Goal: Information Seeking & Learning: Check status

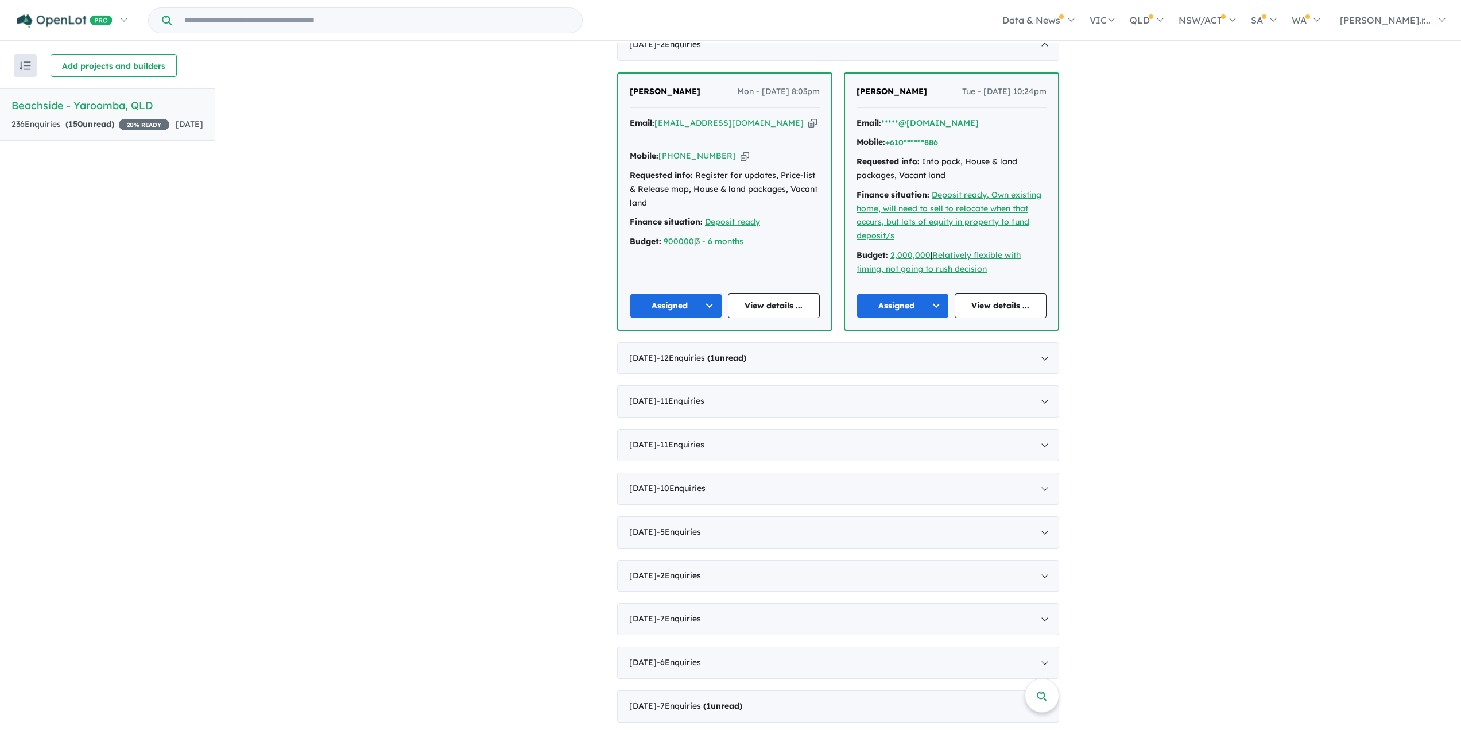
scroll to position [344, 0]
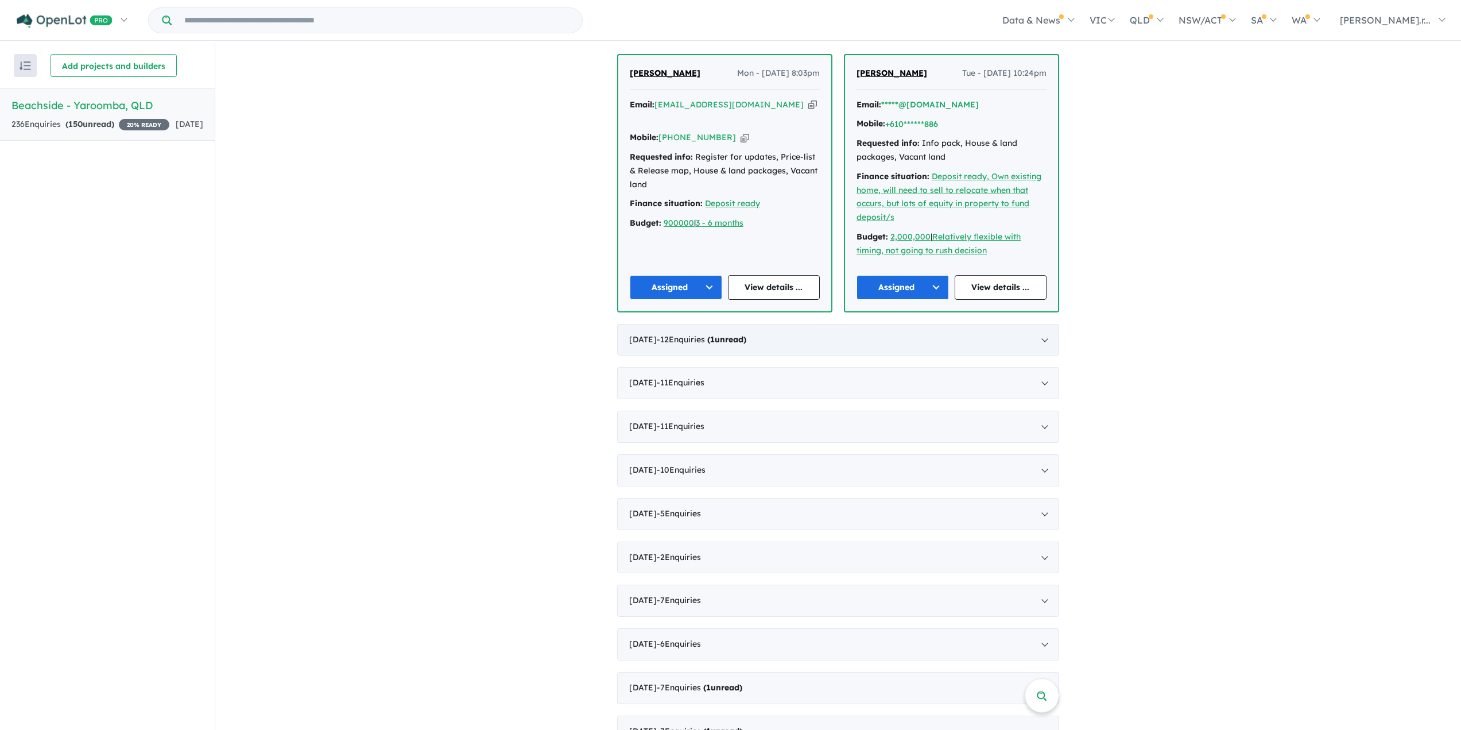
click at [768, 345] on div "August 2025 - 12 Enquir ies ( 1 unread)" at bounding box center [838, 340] width 442 height 32
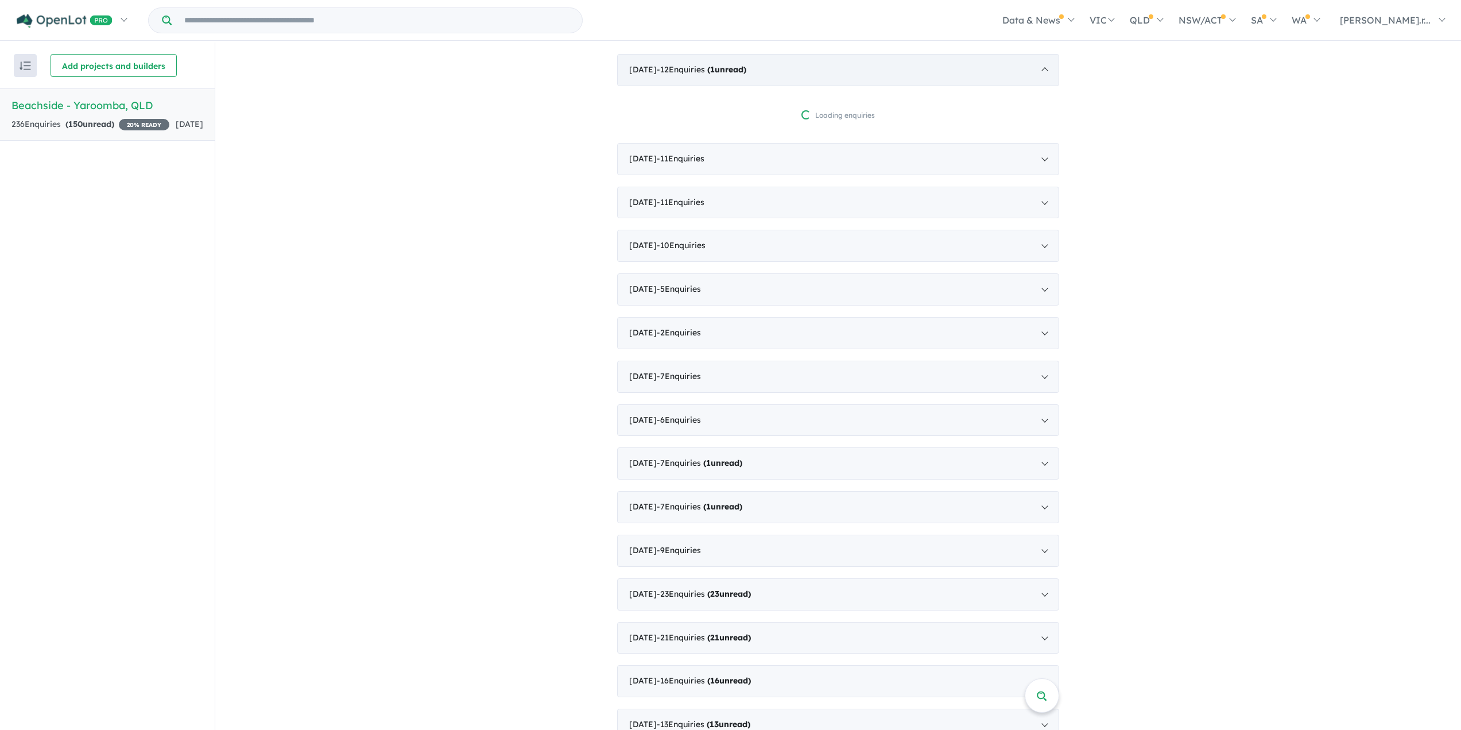
scroll to position [2, 0]
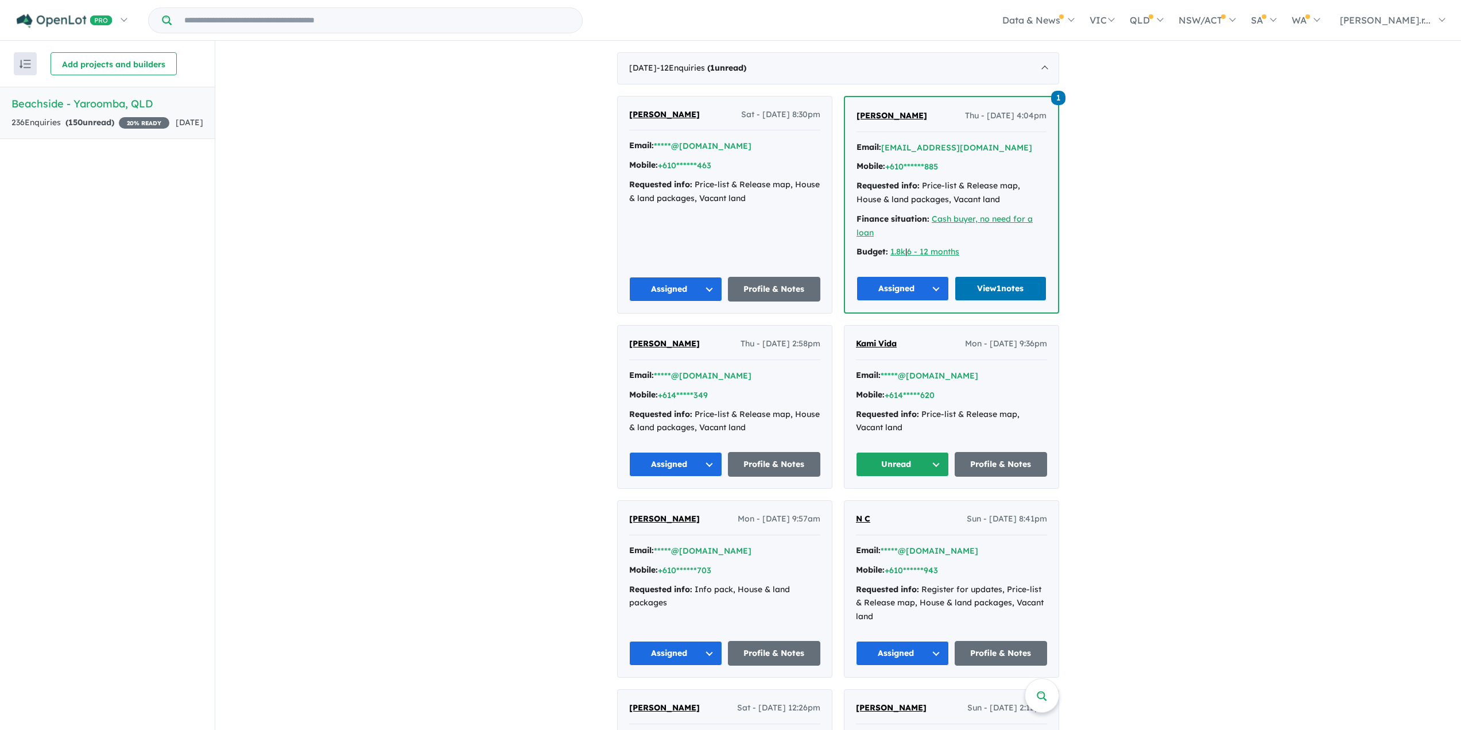
click at [888, 344] on span "Kami Vida" at bounding box center [876, 343] width 41 height 10
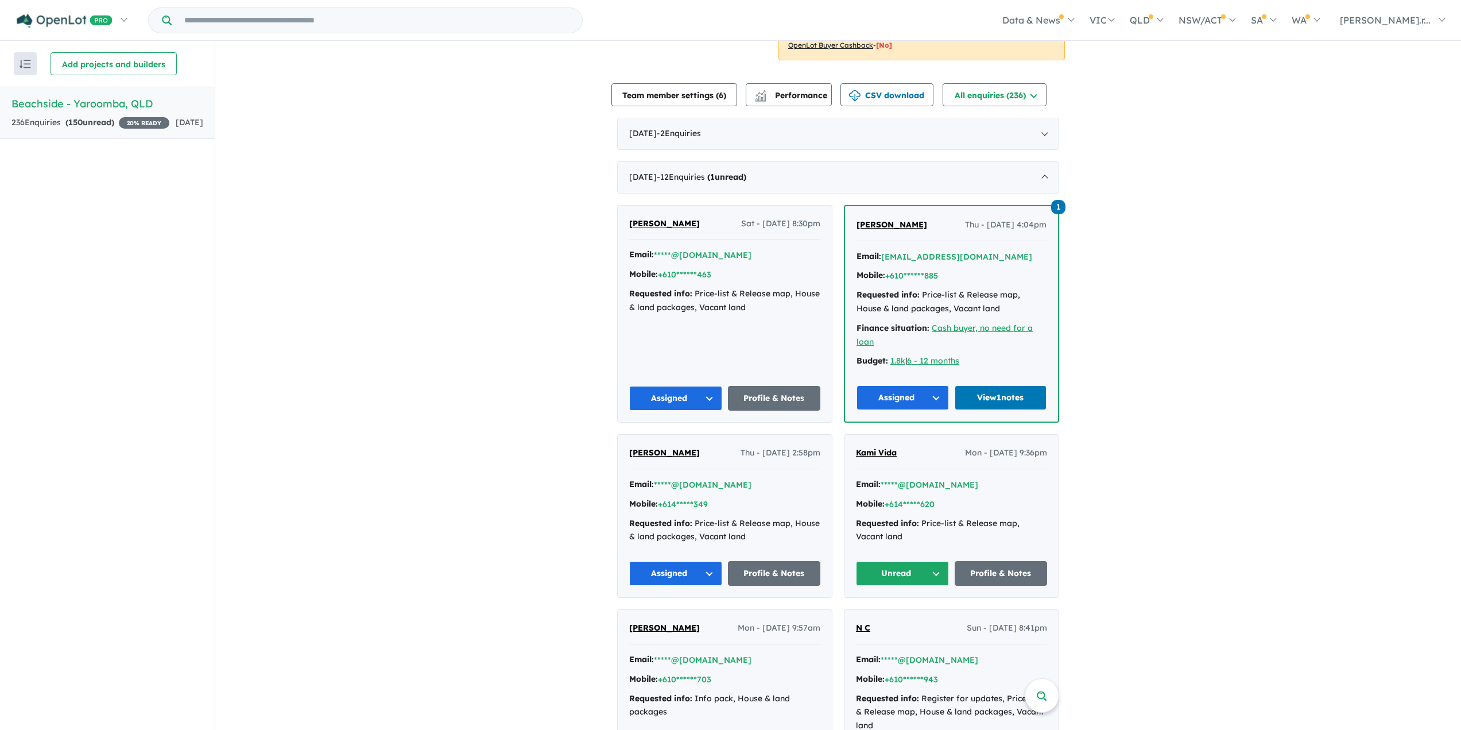
scroll to position [344, 0]
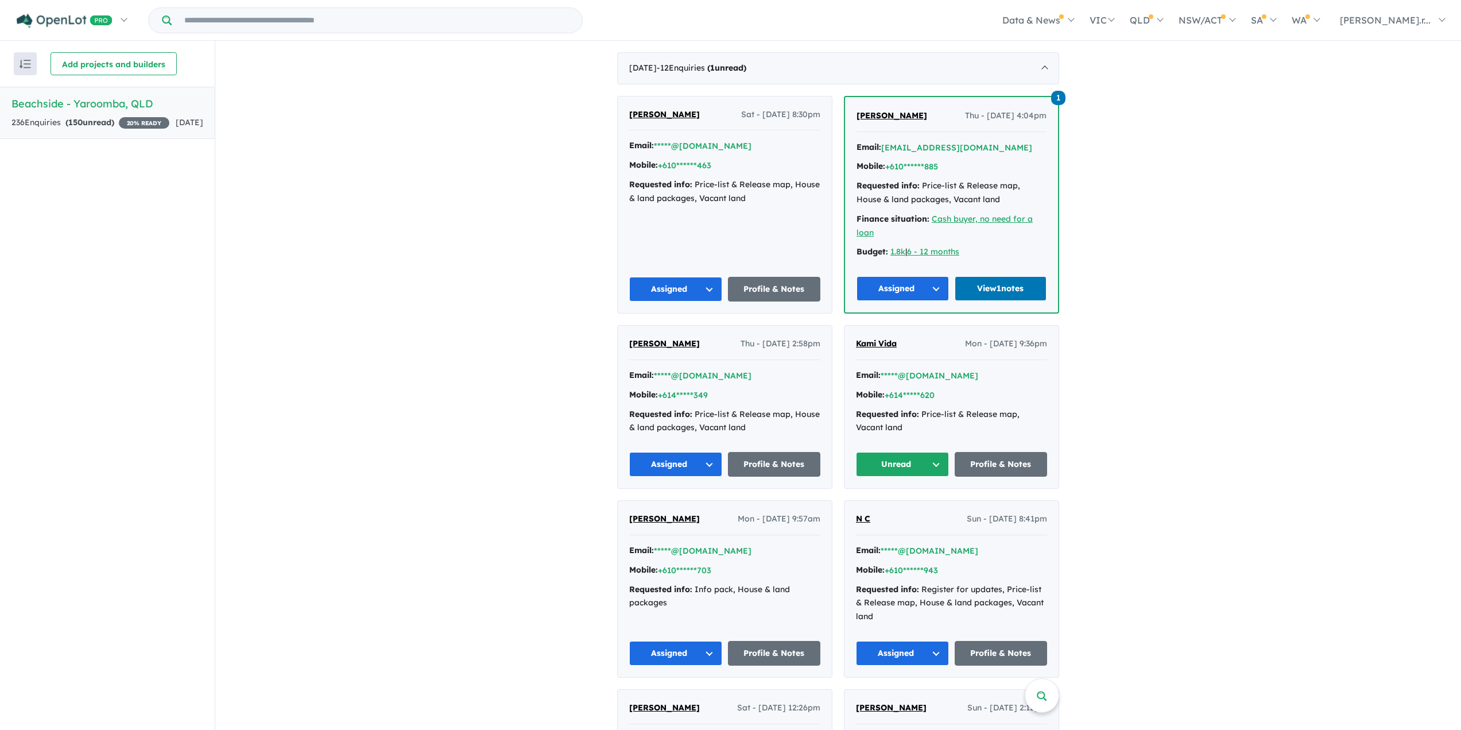
click at [883, 340] on span "Kami Vida" at bounding box center [876, 343] width 41 height 10
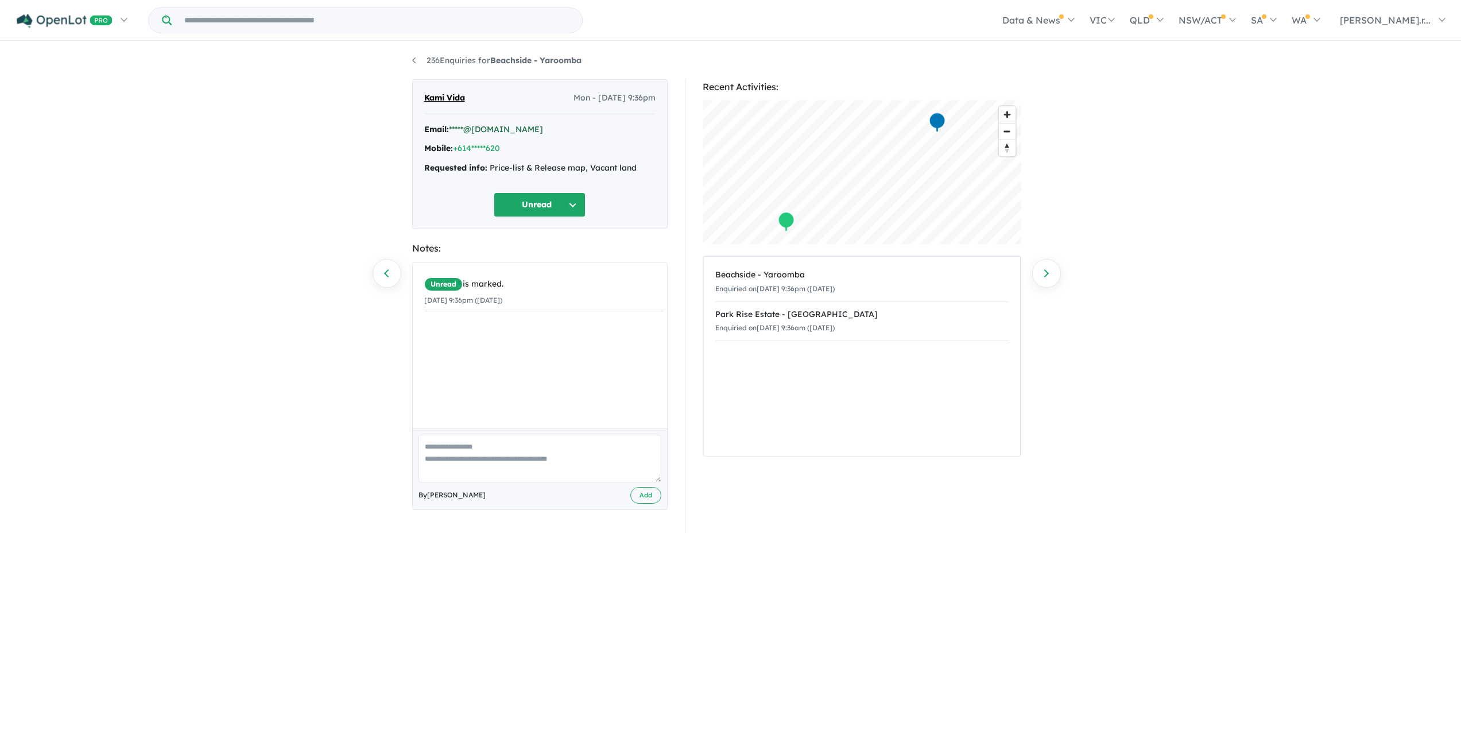
click at [461, 126] on link "*****@[DOMAIN_NAME]" at bounding box center [496, 129] width 94 height 10
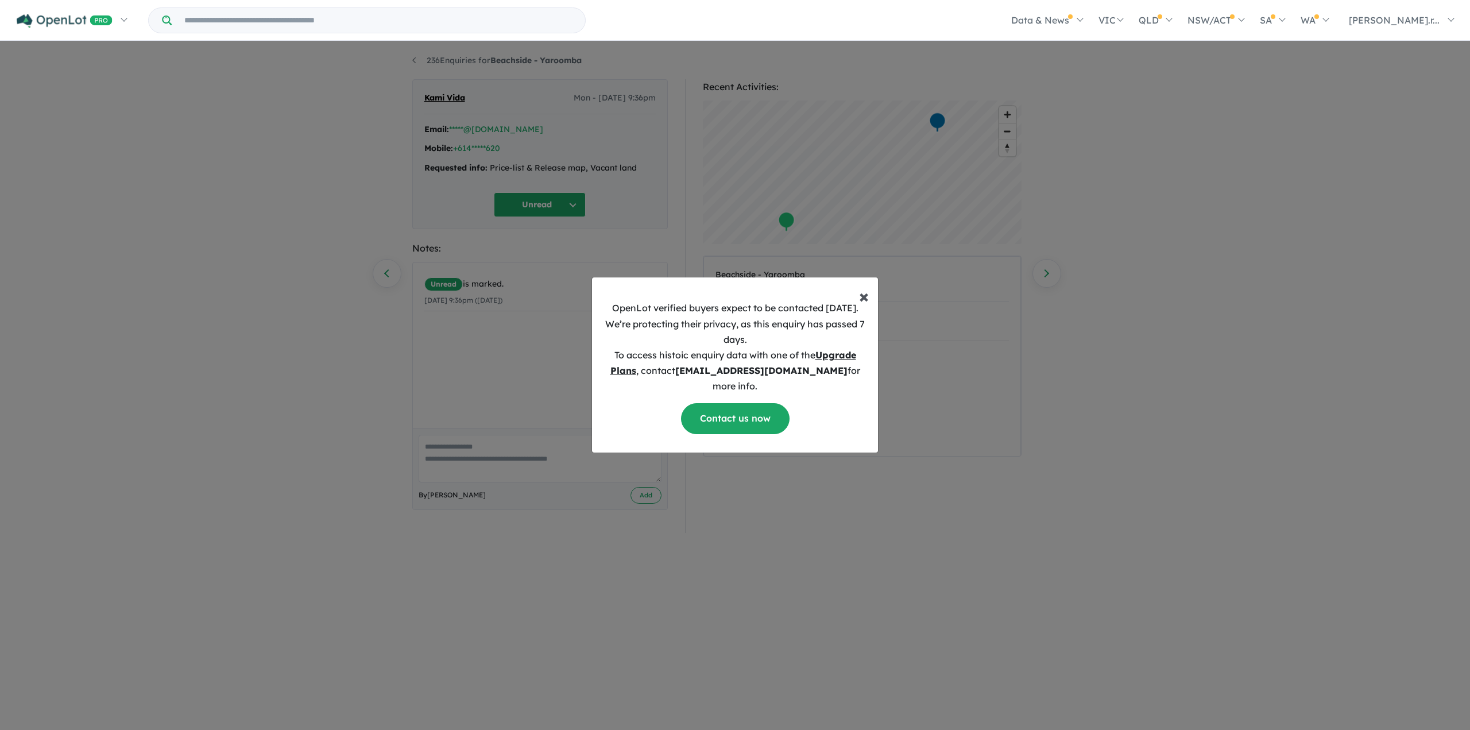
click at [865, 301] on span "×" at bounding box center [864, 295] width 10 height 23
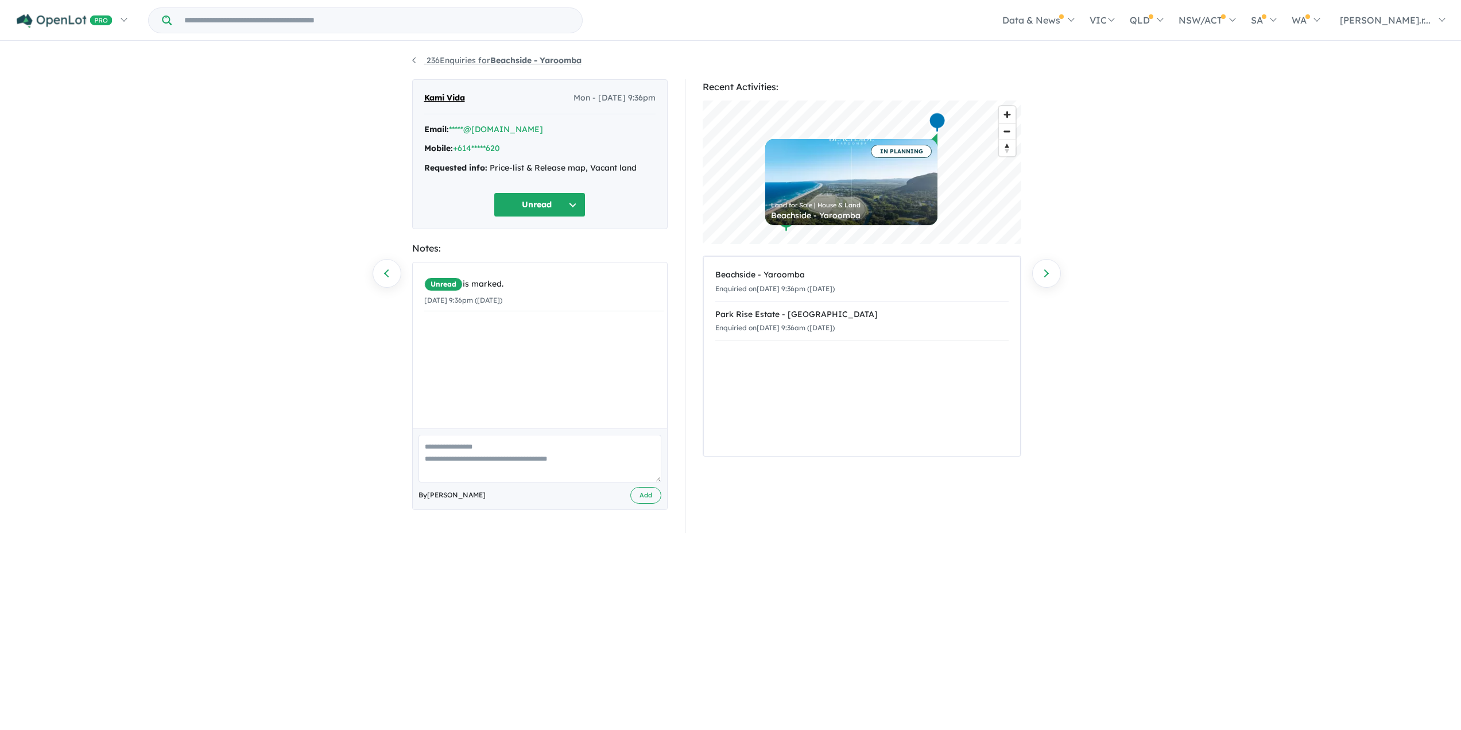
click at [415, 60] on link "236 Enquiries for Beachside - Yaroomba" at bounding box center [496, 60] width 169 height 10
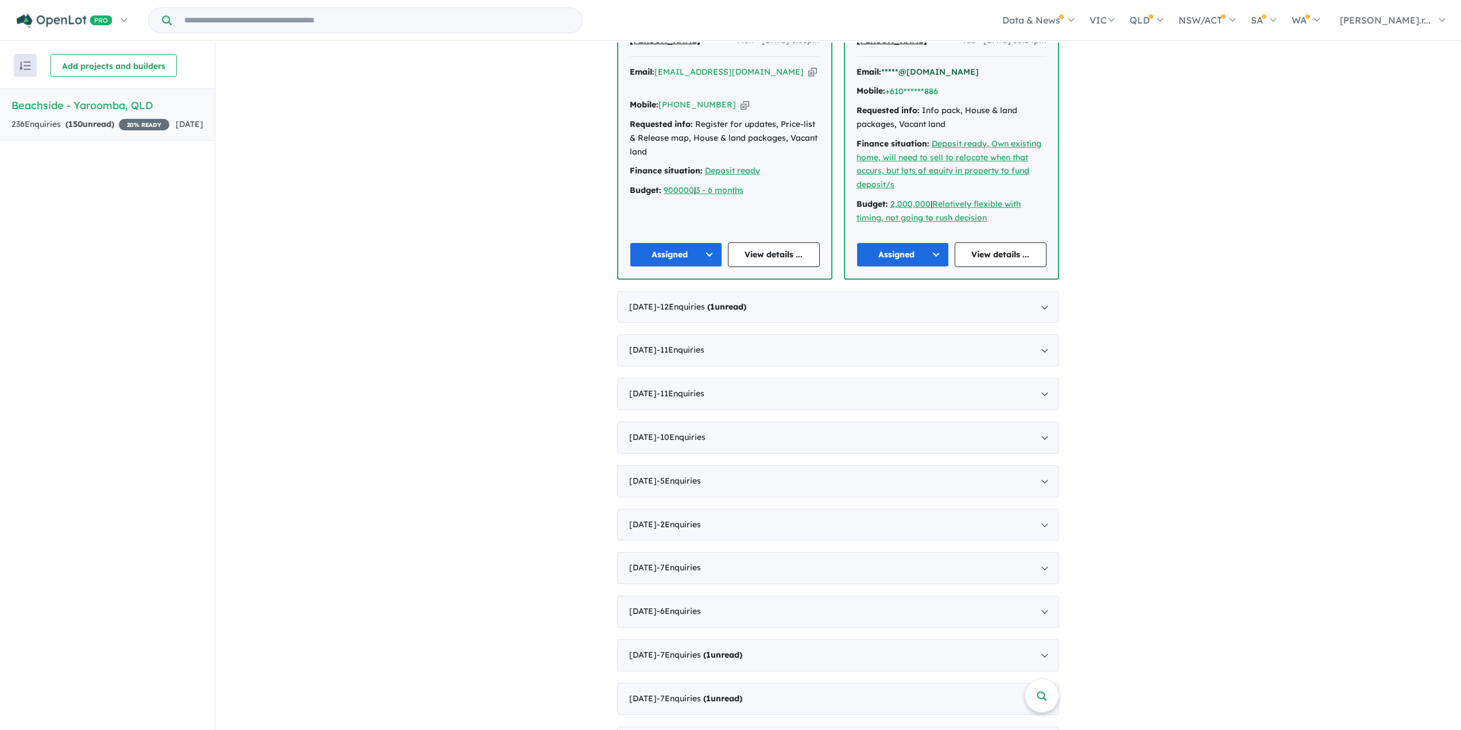
scroll to position [402, 0]
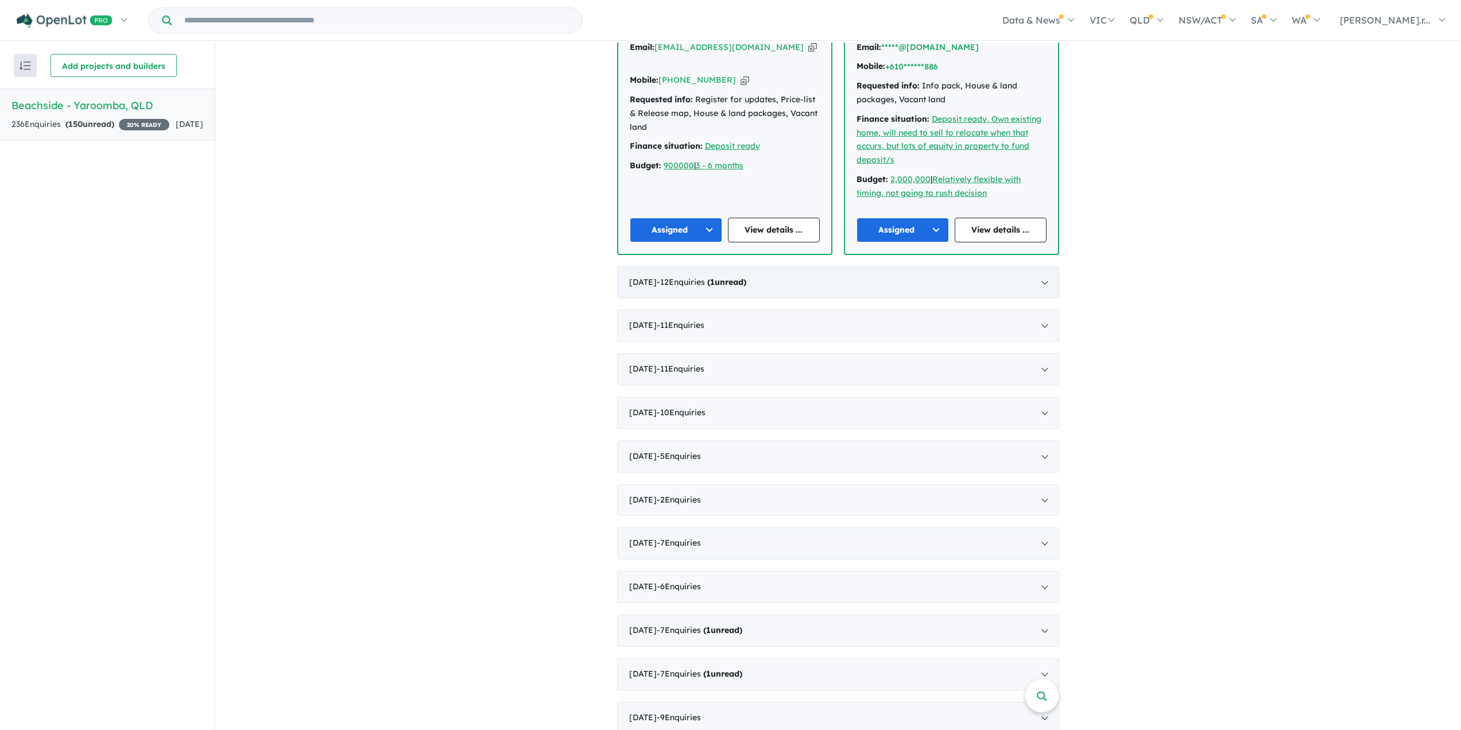
click at [1038, 283] on div "August 2025 - 12 Enquir ies ( 1 unread)" at bounding box center [838, 282] width 442 height 32
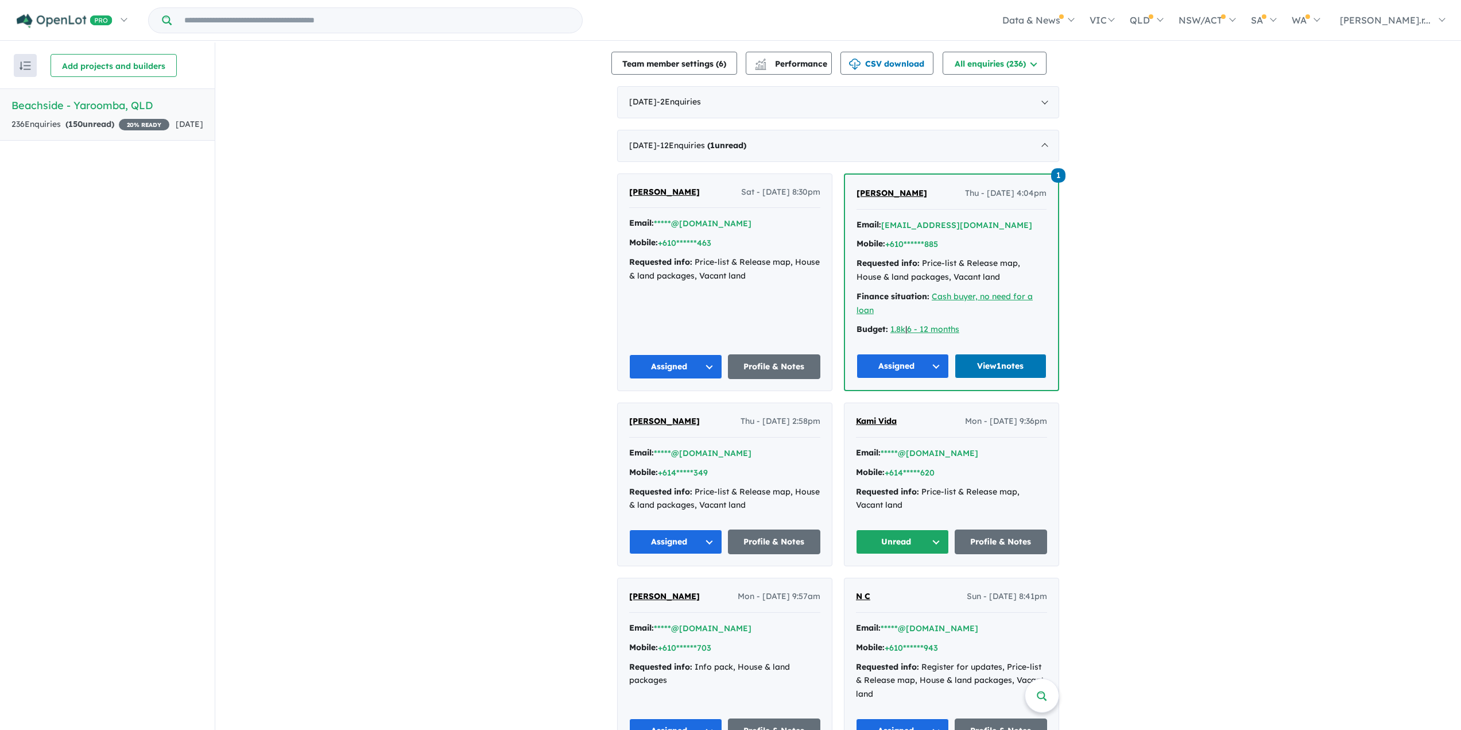
scroll to position [287, 0]
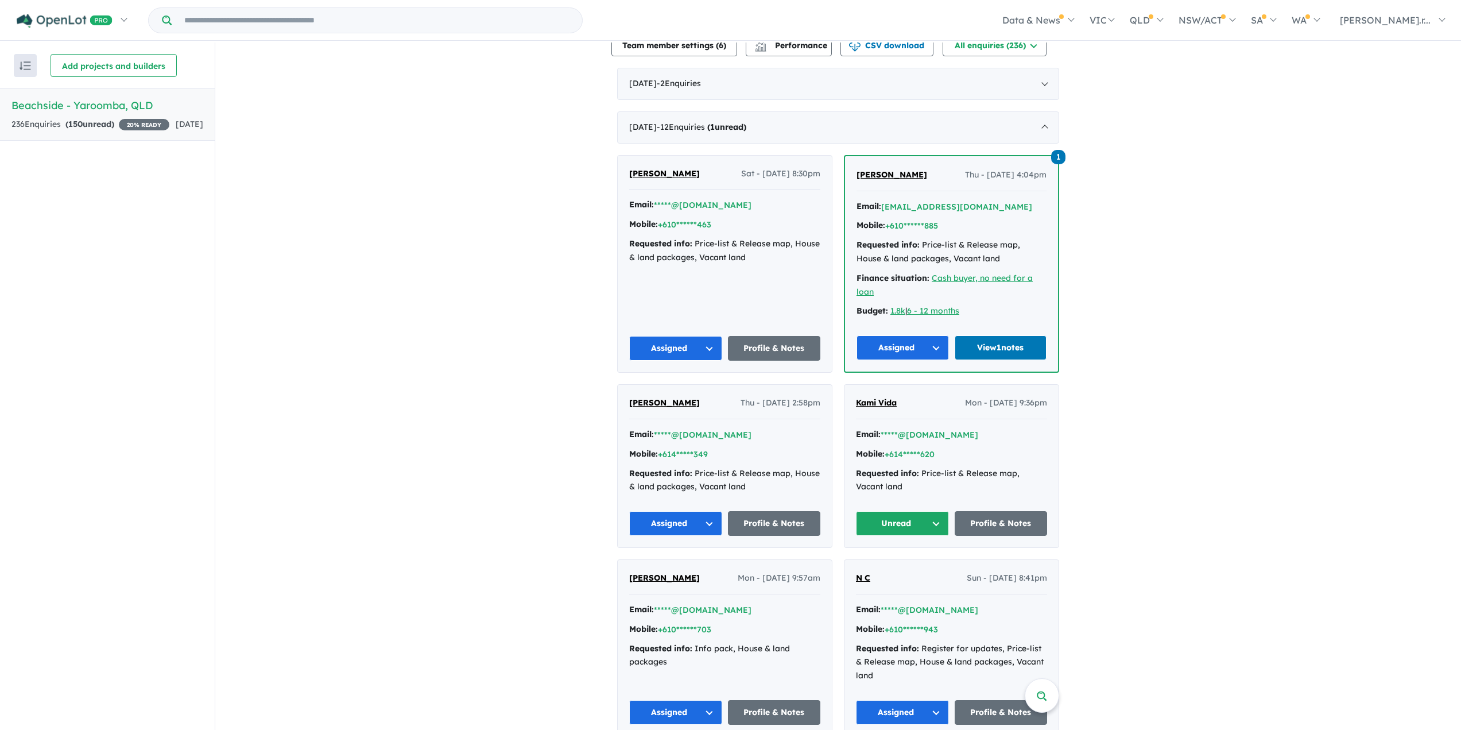
click at [880, 401] on span "Kami Vida" at bounding box center [876, 402] width 41 height 10
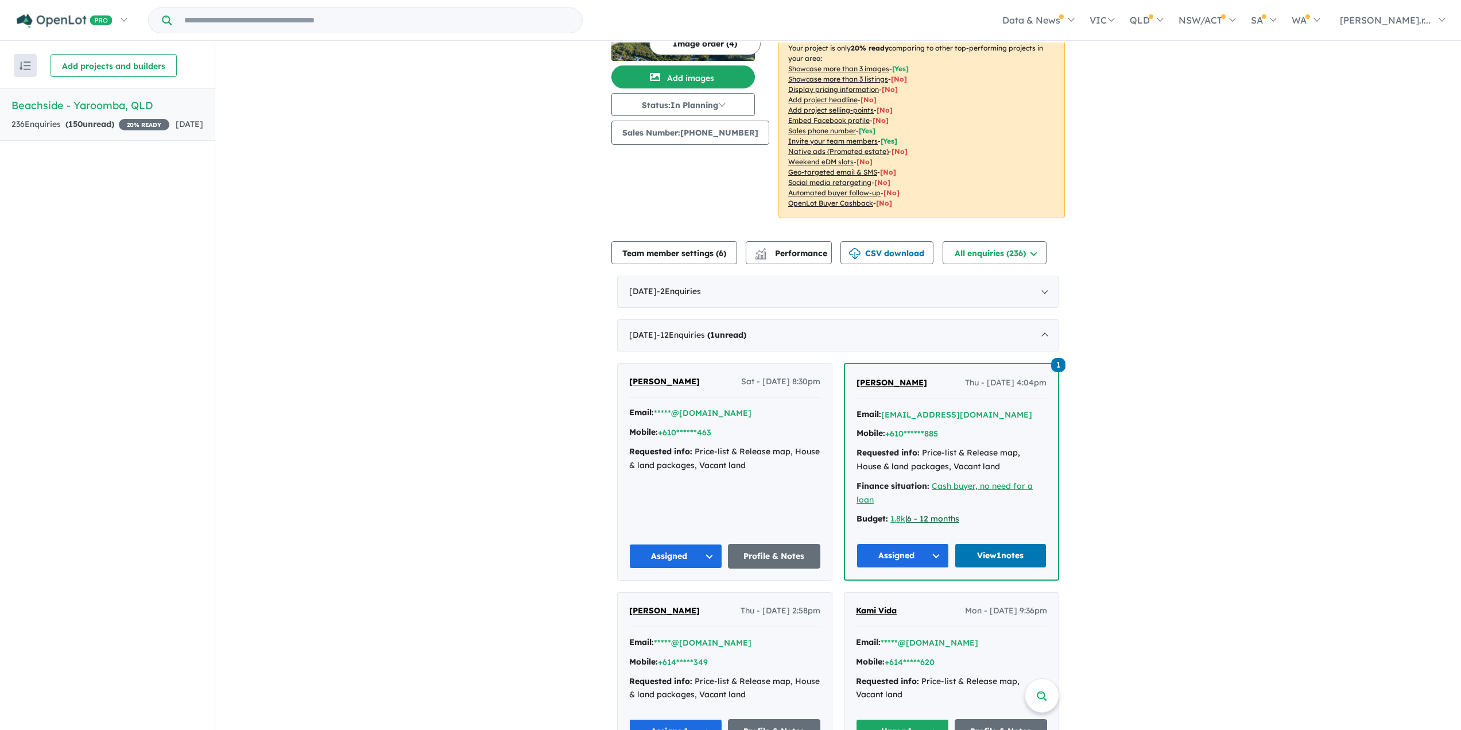
scroll to position [57, 0]
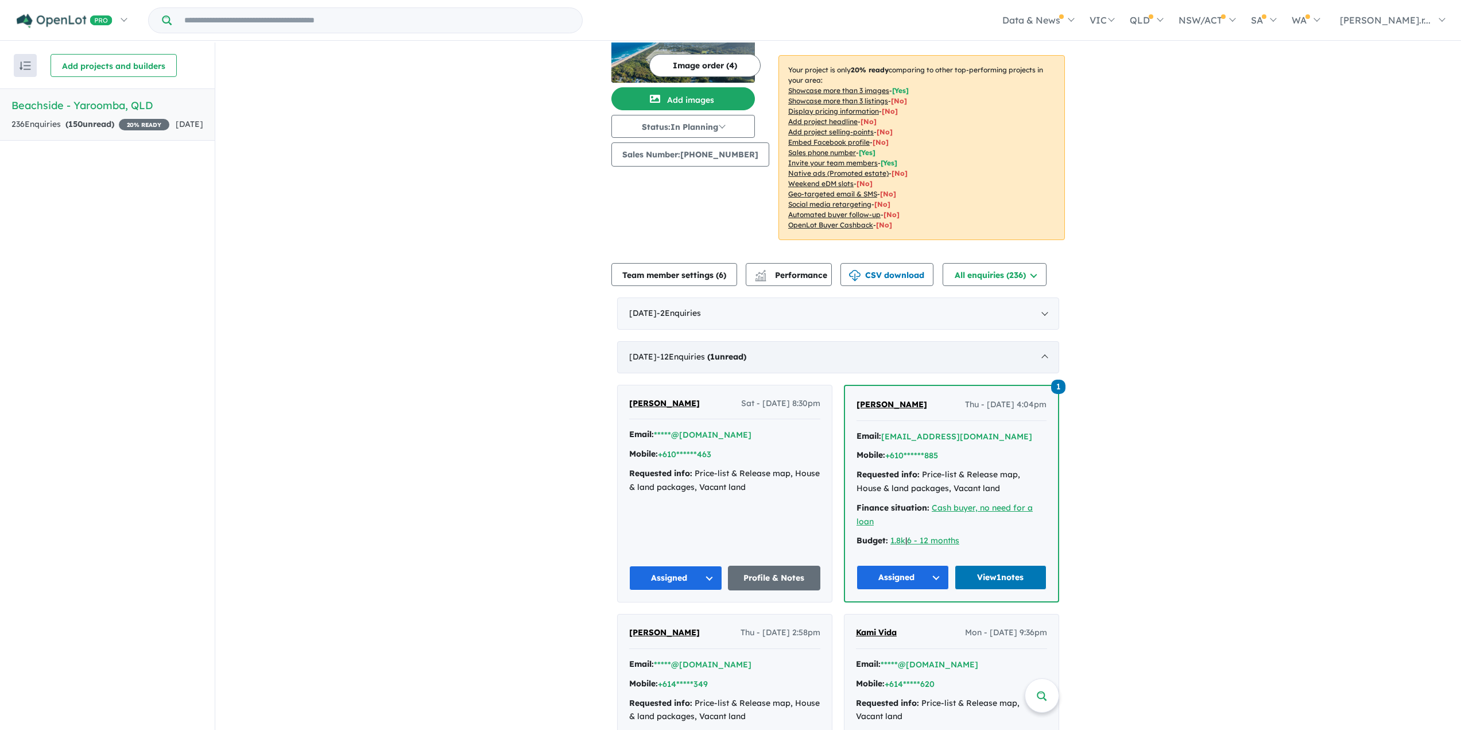
click at [935, 365] on div "August 2025 - 12 Enquir ies ( 1 unread)" at bounding box center [838, 357] width 442 height 32
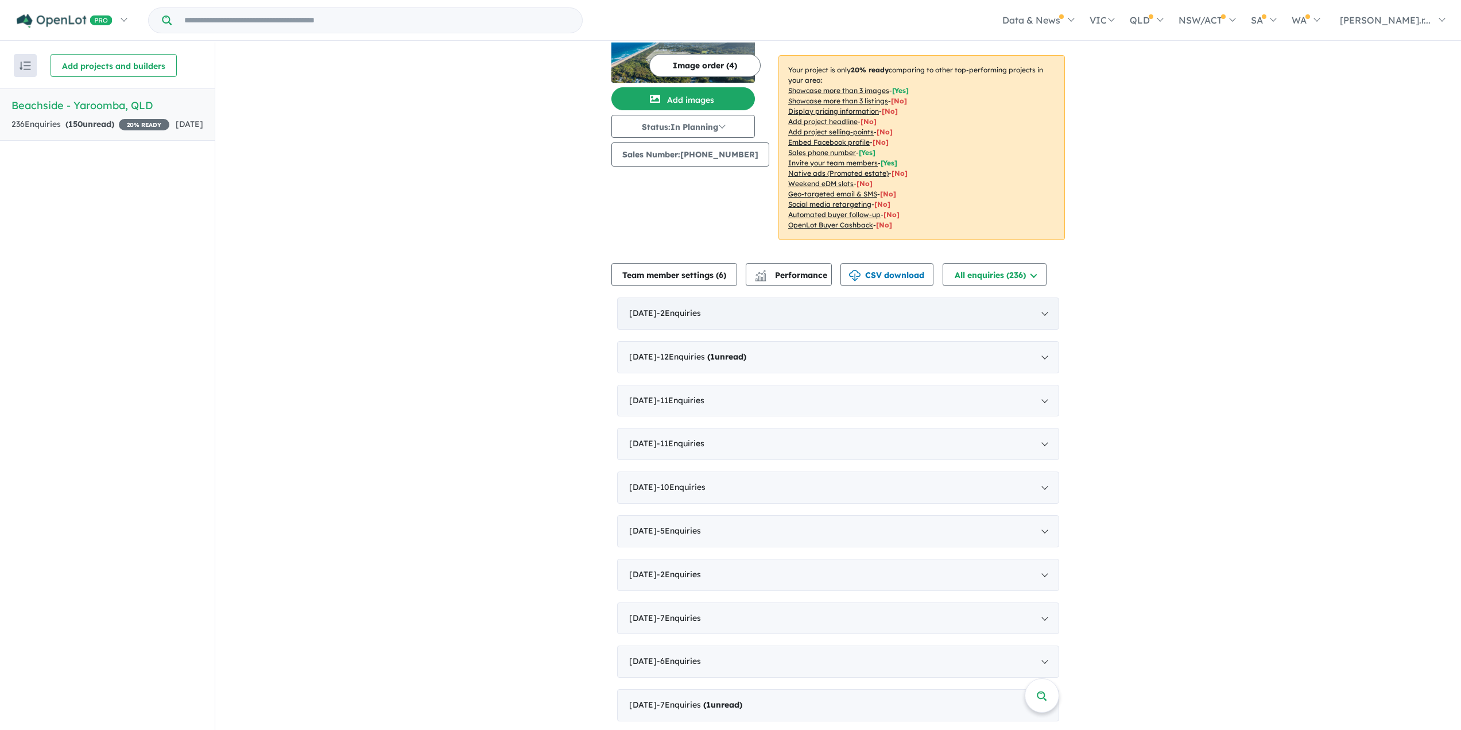
click at [930, 323] on div "September 2025 - 2 Enquir ies ( 0 unread)" at bounding box center [838, 313] width 442 height 32
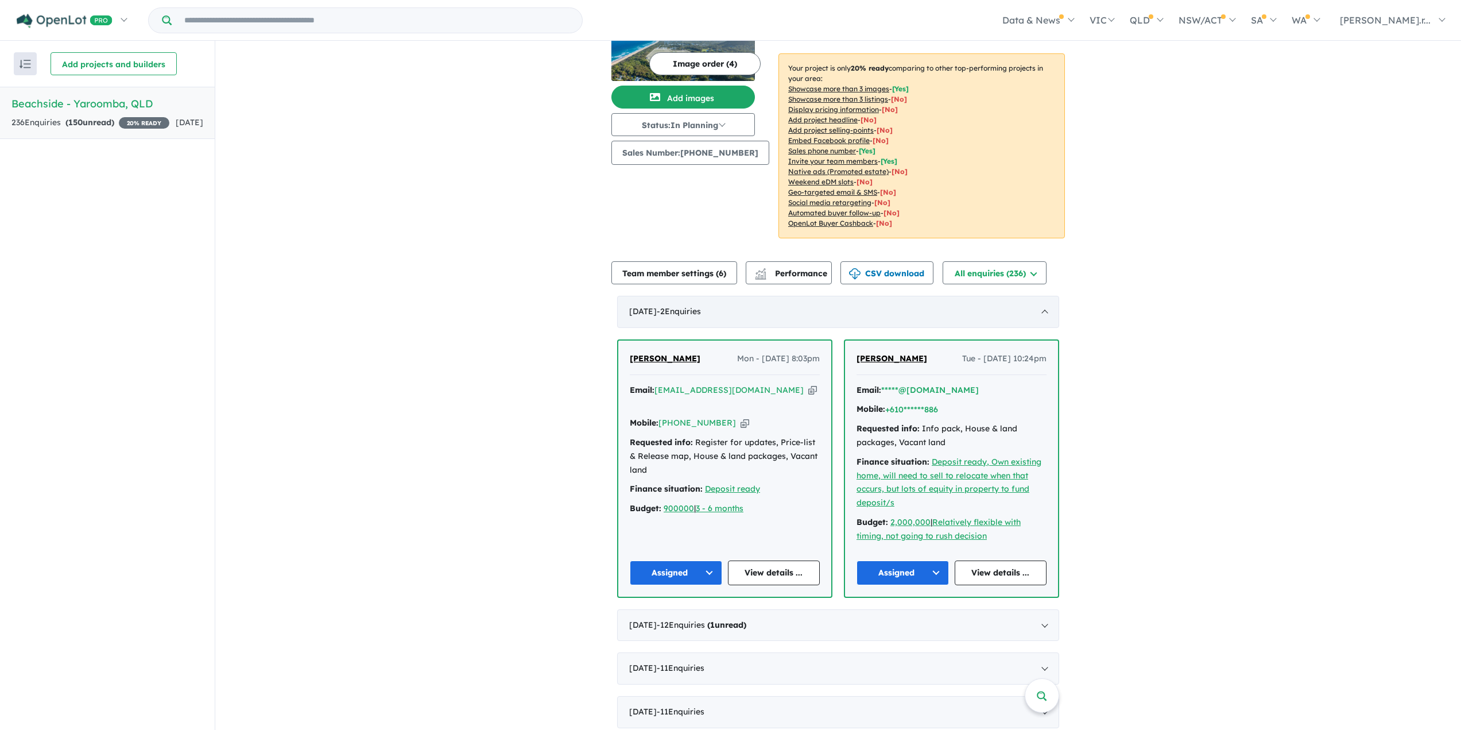
click at [937, 318] on div "September 2025 - 2 Enquir ies ( 0 unread)" at bounding box center [838, 312] width 442 height 32
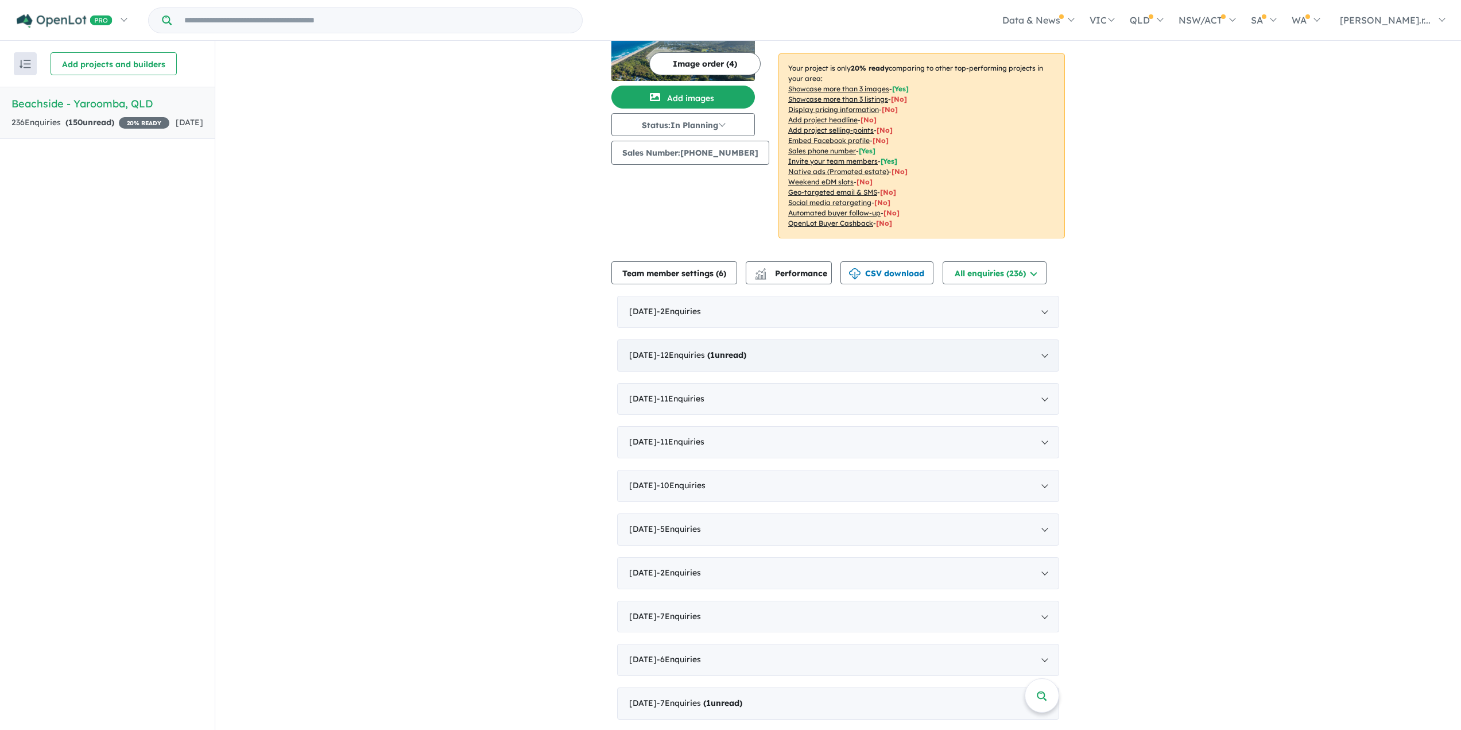
click at [1044, 356] on div "August 2025 - 12 Enquir ies ( 1 unread)" at bounding box center [838, 355] width 442 height 32
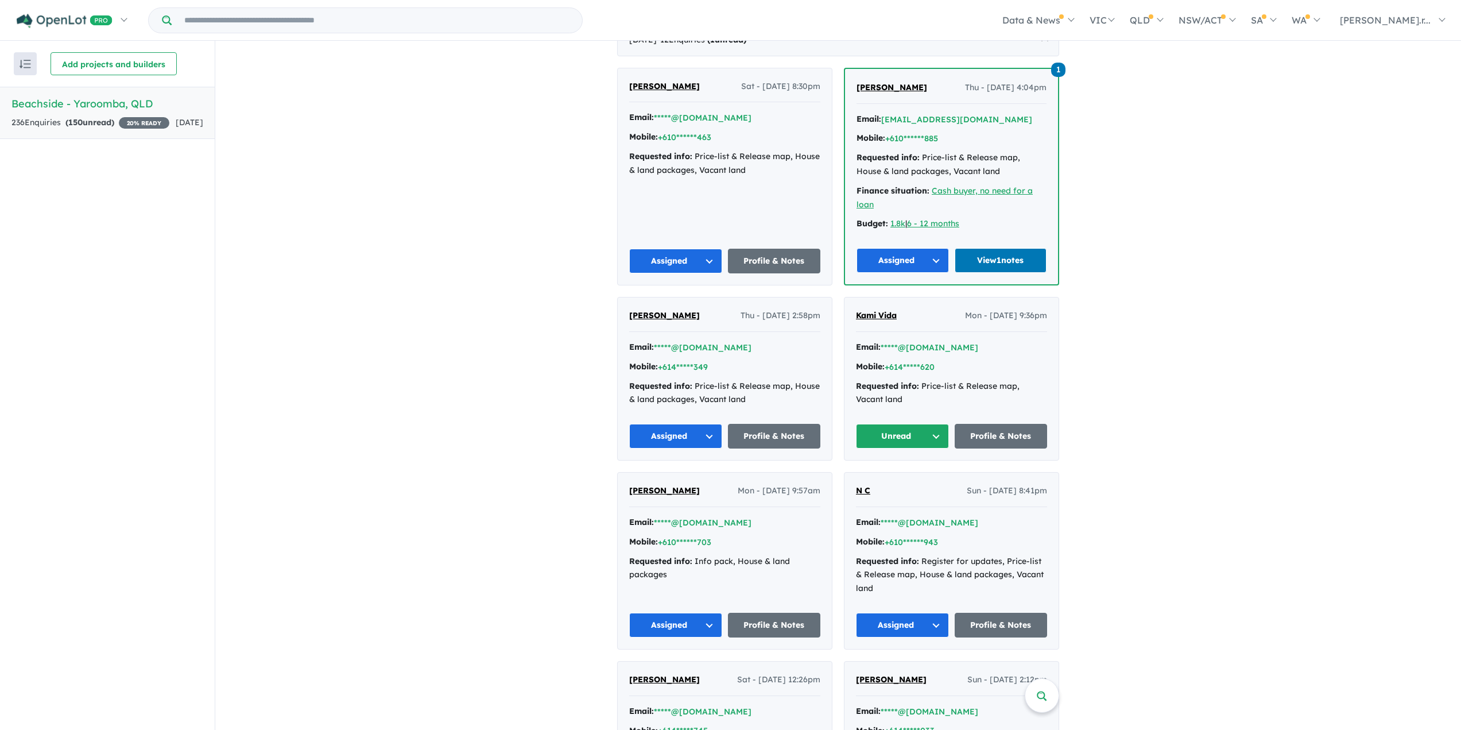
scroll to position [344, 0]
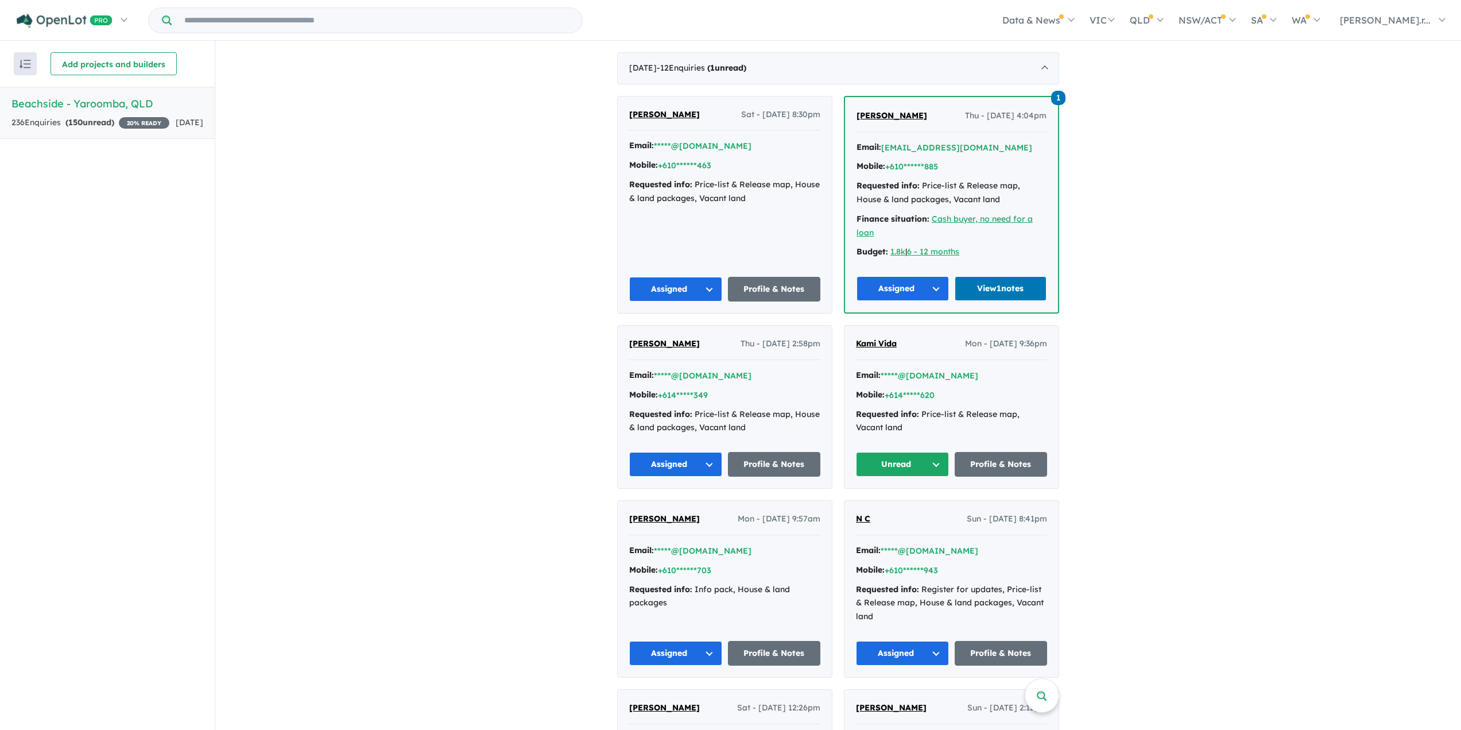
click at [930, 463] on button "Unread" at bounding box center [902, 464] width 93 height 25
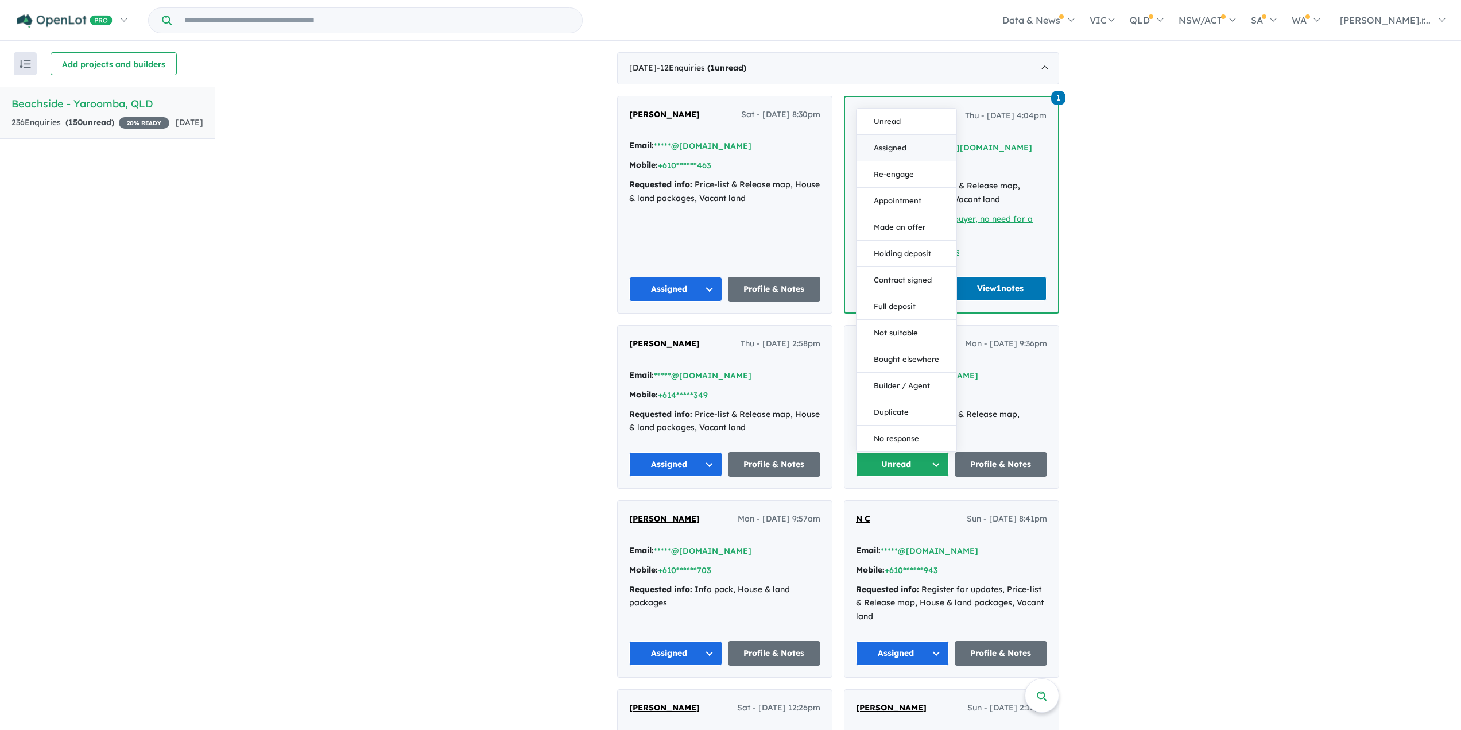
click at [921, 144] on button "Assigned" at bounding box center [907, 148] width 100 height 26
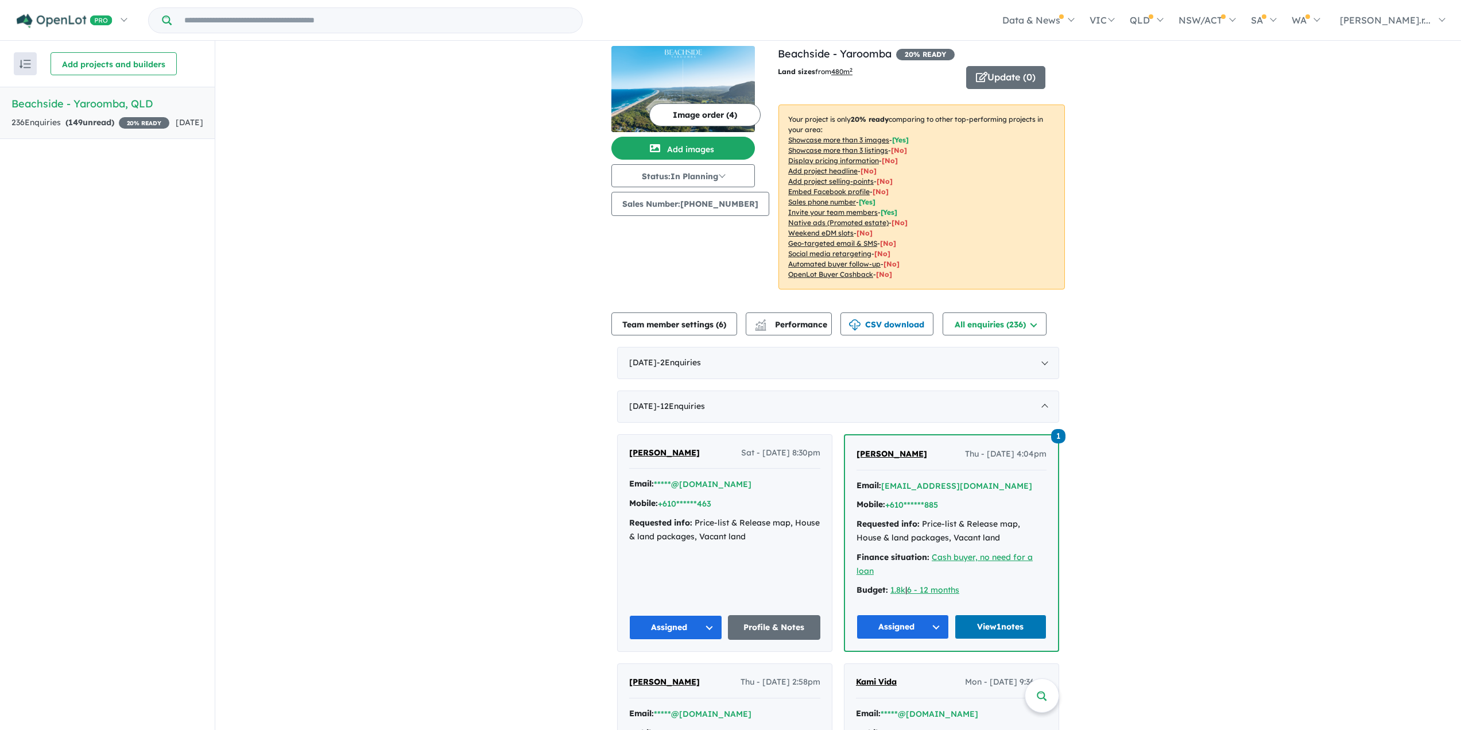
scroll to position [0, 0]
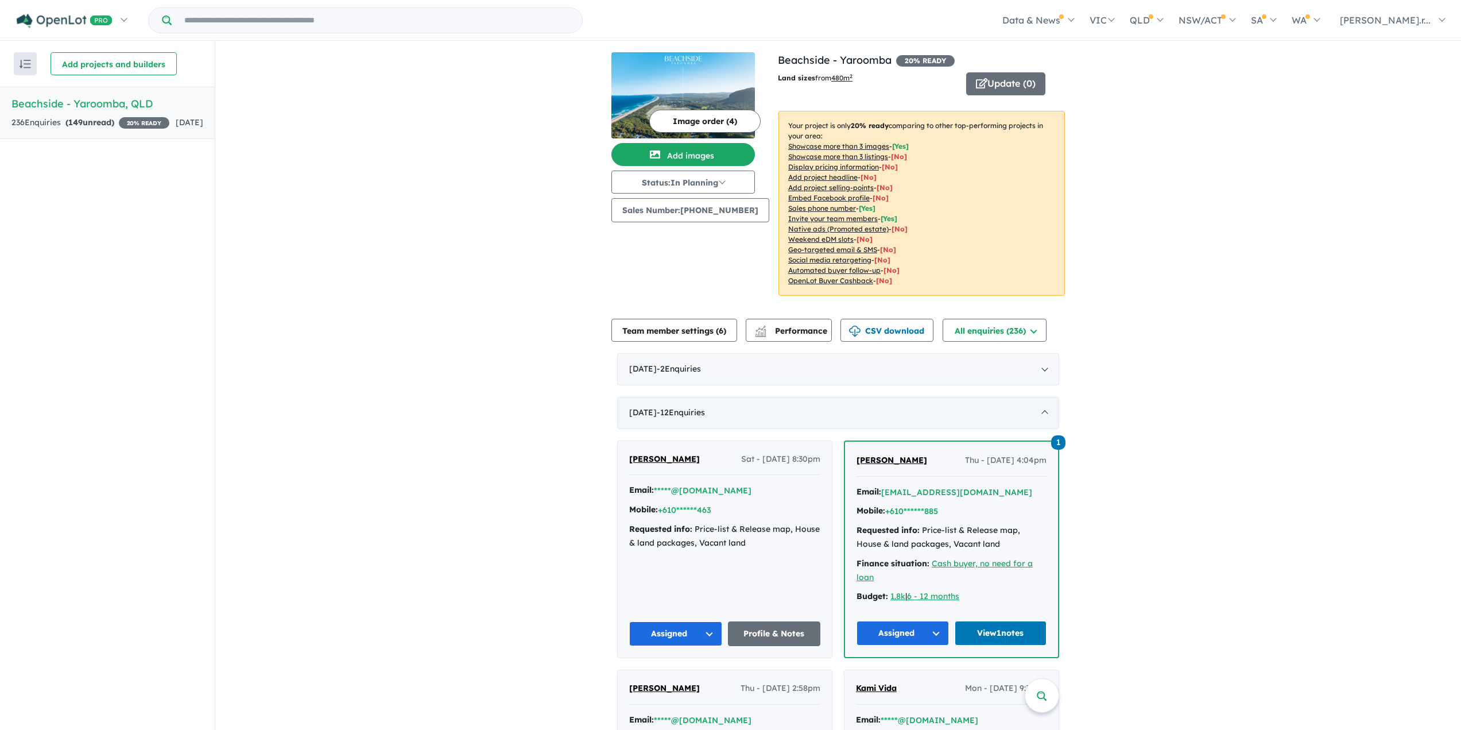
click at [1043, 406] on div "August 2025 - 12 Enquir ies ( 0 unread)" at bounding box center [838, 413] width 442 height 32
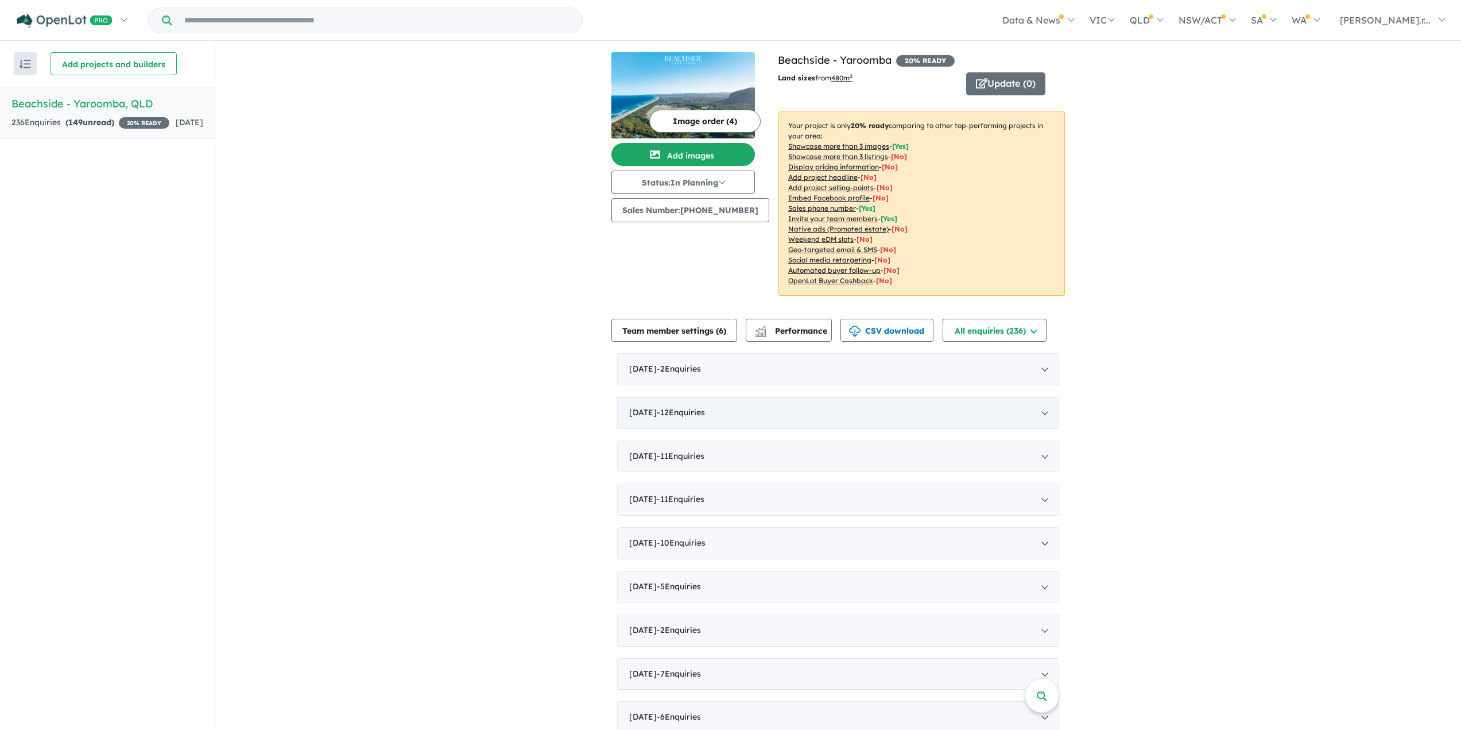
scroll to position [57, 0]
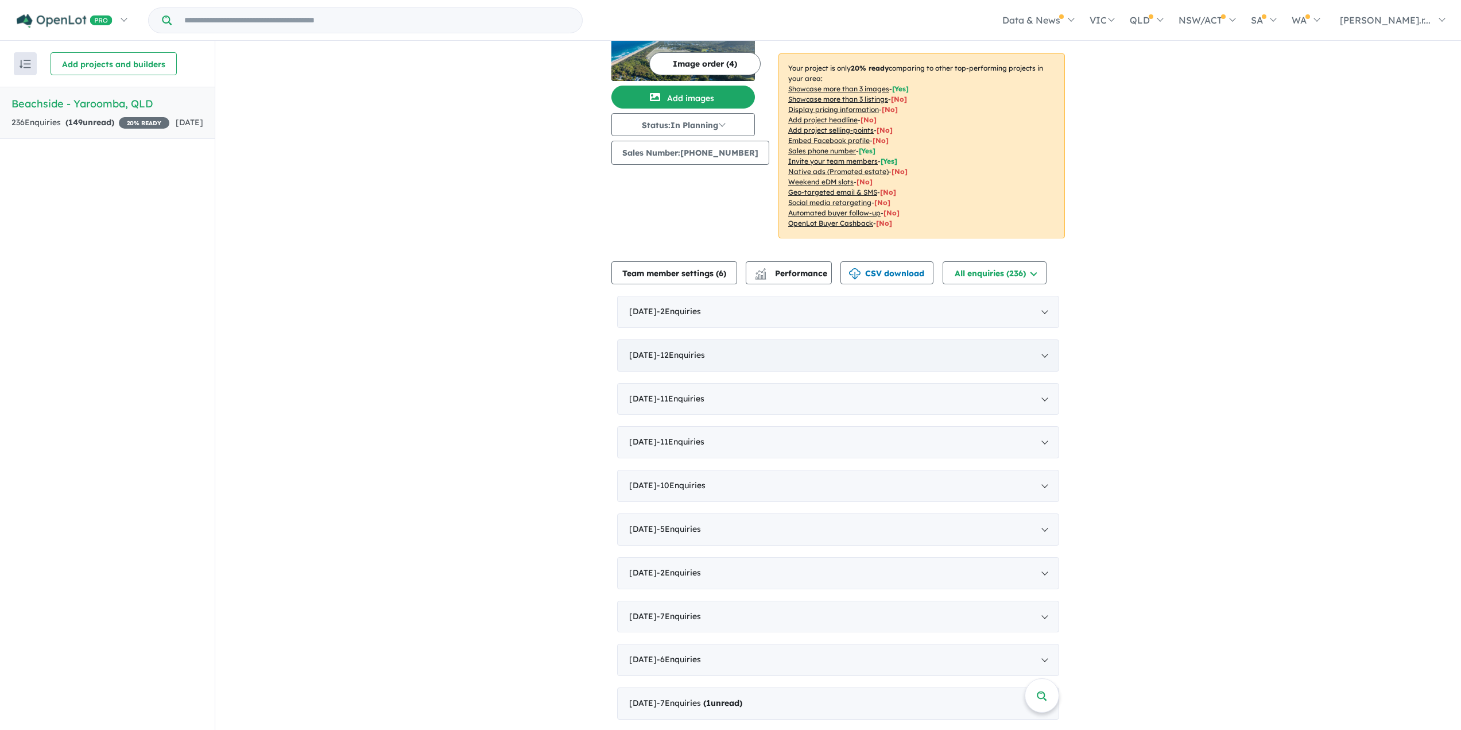
click at [985, 362] on div "August 2025 - 12 Enquir ies ( 0 unread)" at bounding box center [838, 355] width 442 height 32
click at [1001, 311] on div "September 2025 - 2 Enquir ies ( 0 unread)" at bounding box center [838, 312] width 442 height 32
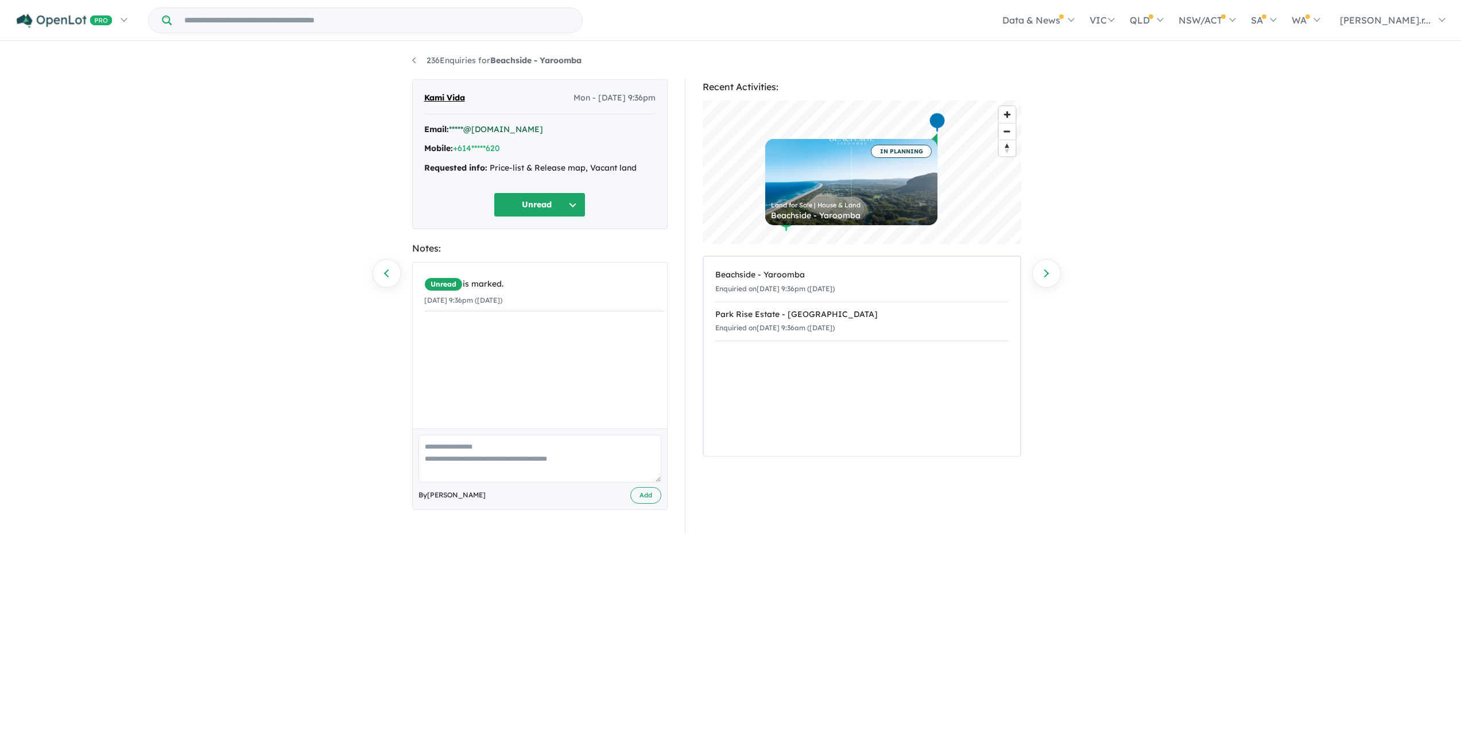
click at [486, 132] on link "*****@[DOMAIN_NAME]" at bounding box center [496, 129] width 94 height 10
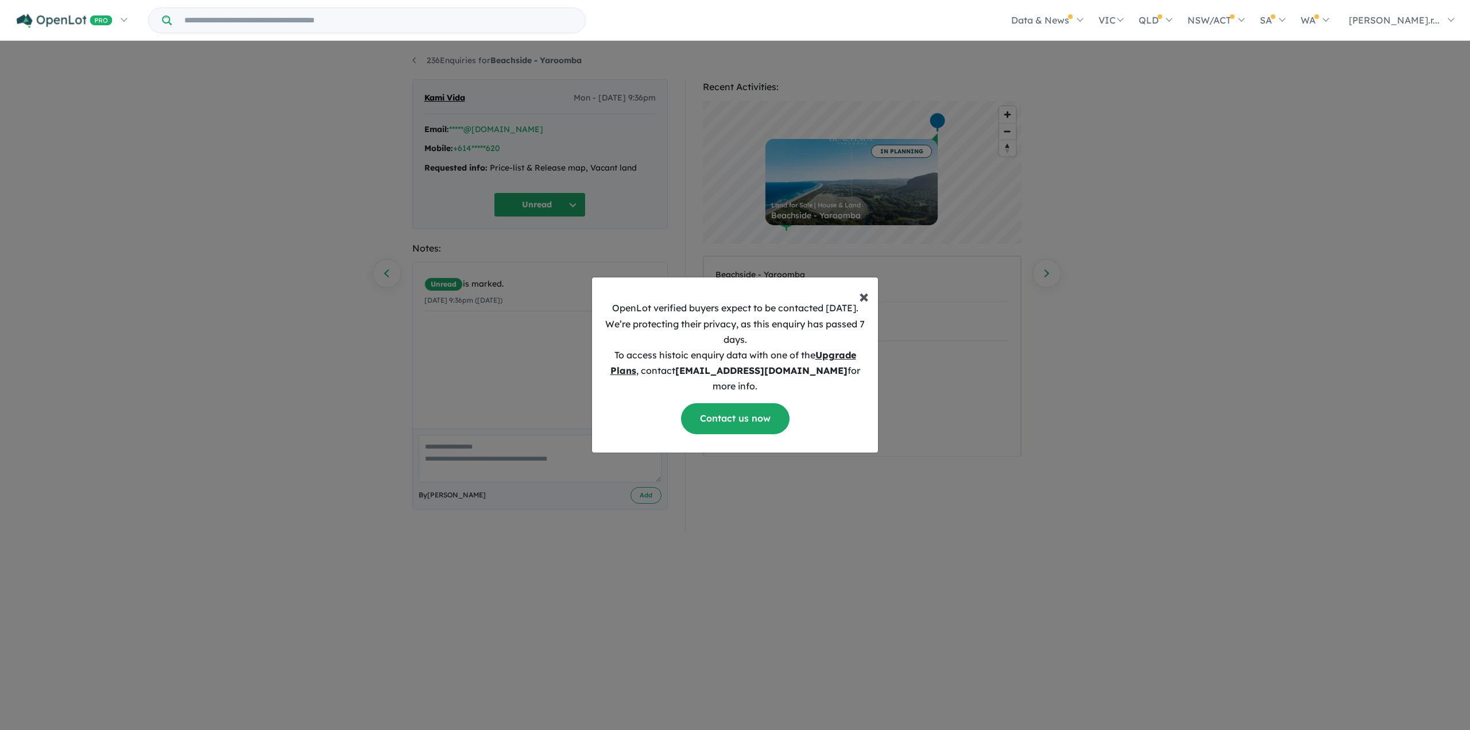
click at [862, 305] on span "×" at bounding box center [864, 295] width 10 height 23
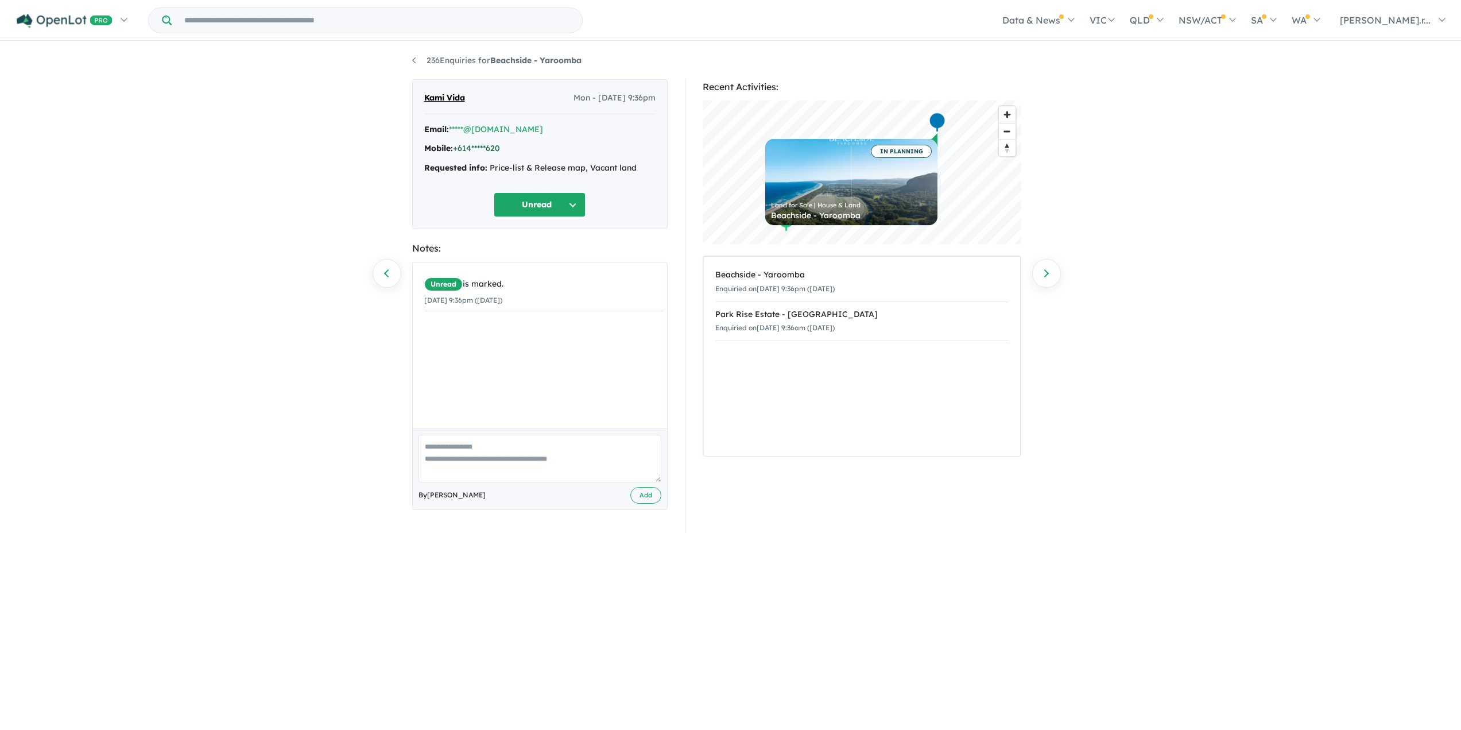
click at [478, 148] on link "+614*****620" at bounding box center [476, 148] width 47 height 10
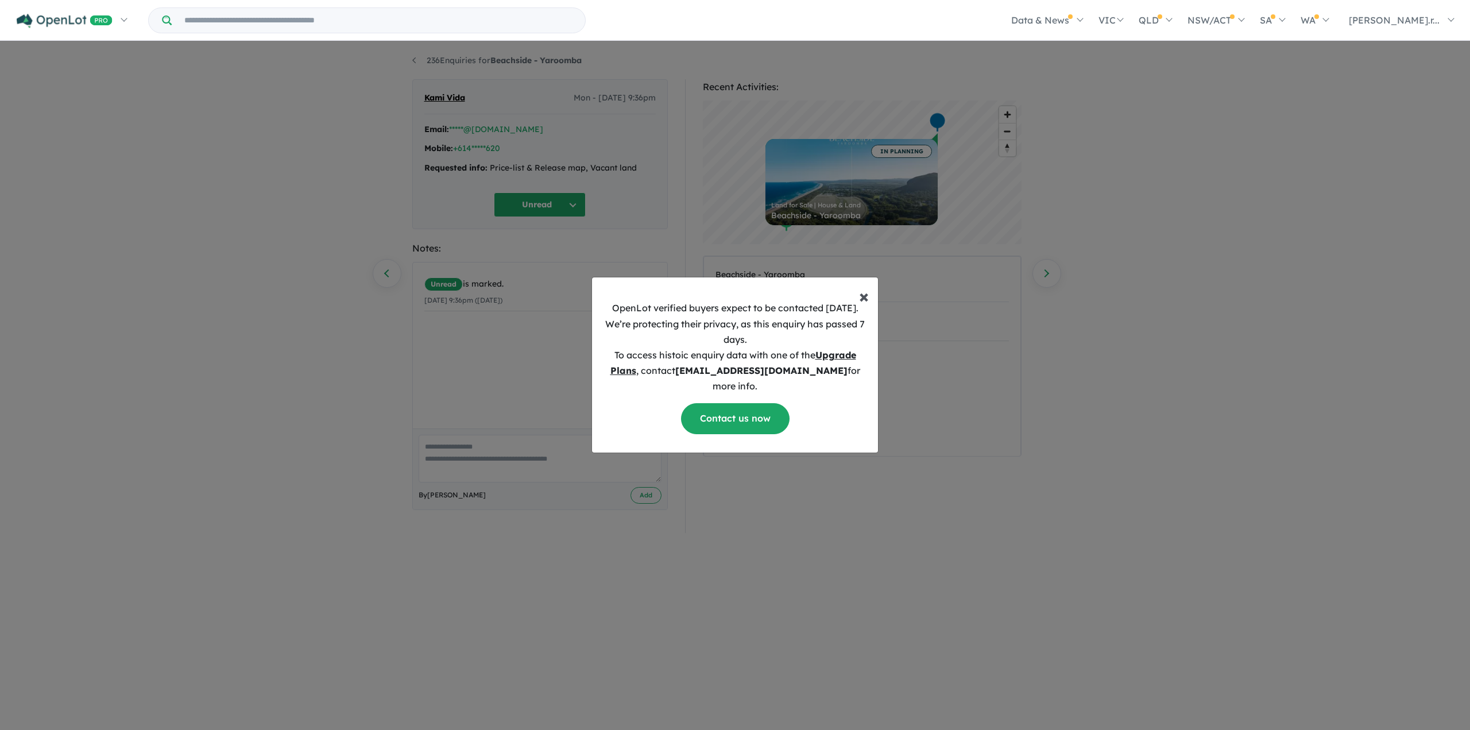
click at [862, 307] on span "×" at bounding box center [864, 295] width 10 height 23
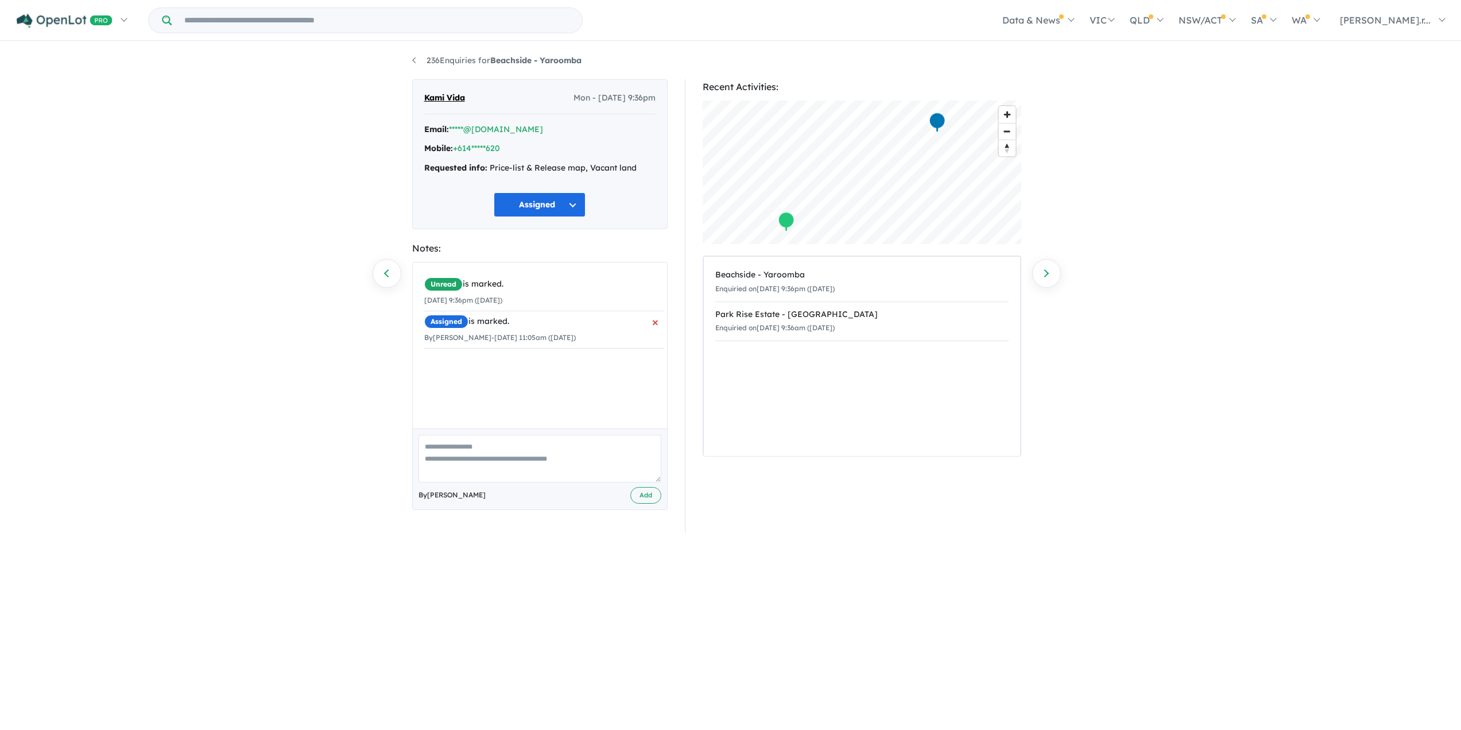
scroll to position [2, 0]
click at [487, 147] on link "+614*****620" at bounding box center [476, 146] width 47 height 10
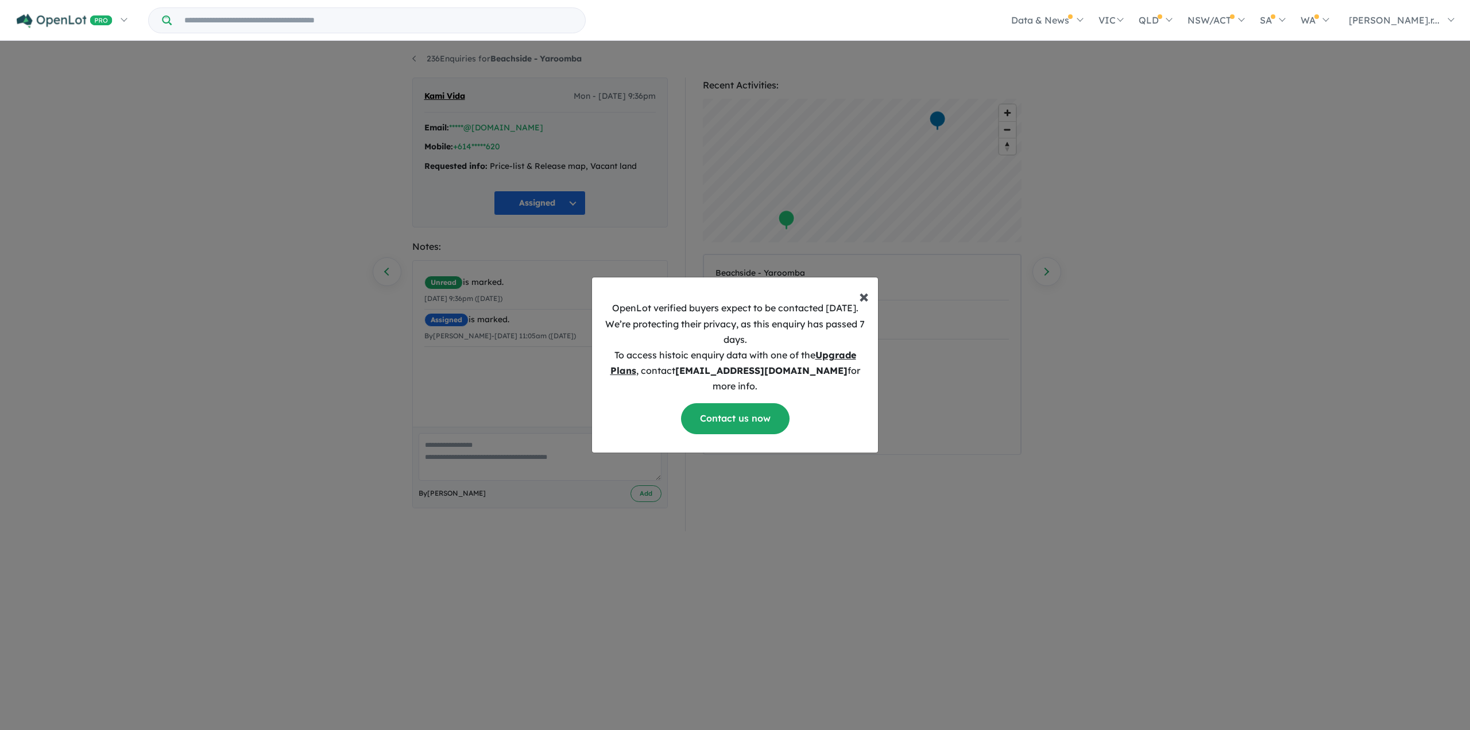
click at [866, 307] on span "×" at bounding box center [864, 295] width 10 height 23
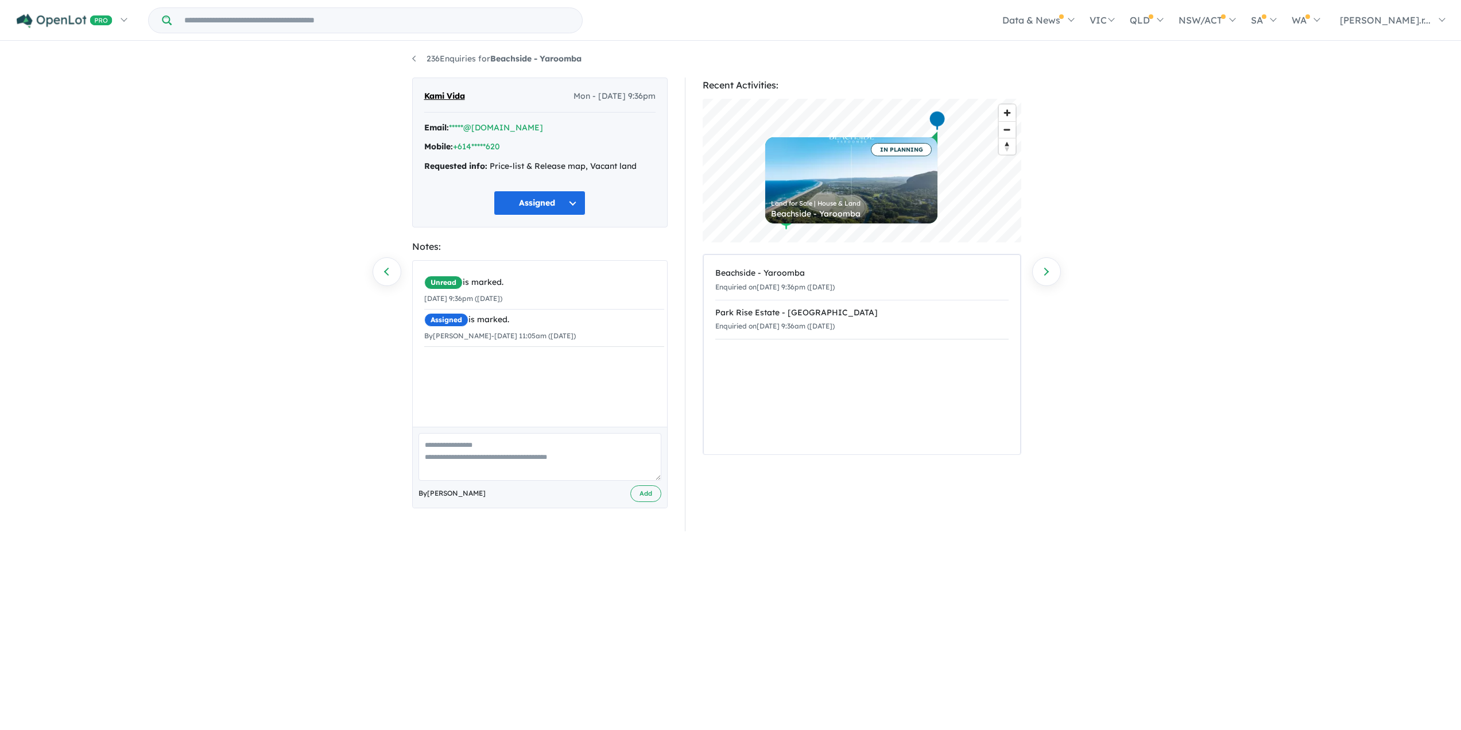
scroll to position [0, 0]
click at [546, 338] on small "By Simona Rainoni - 10/09/2025 11:05am (Wednesday)" at bounding box center [500, 337] width 152 height 9
